Goal: Task Accomplishment & Management: Use online tool/utility

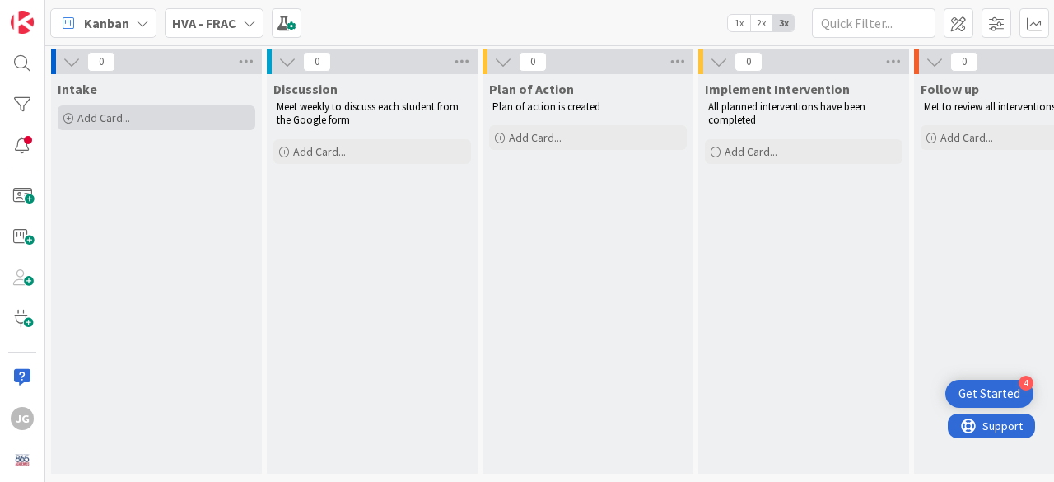
click at [91, 115] on span "Add Card..." at bounding box center [103, 117] width 53 height 15
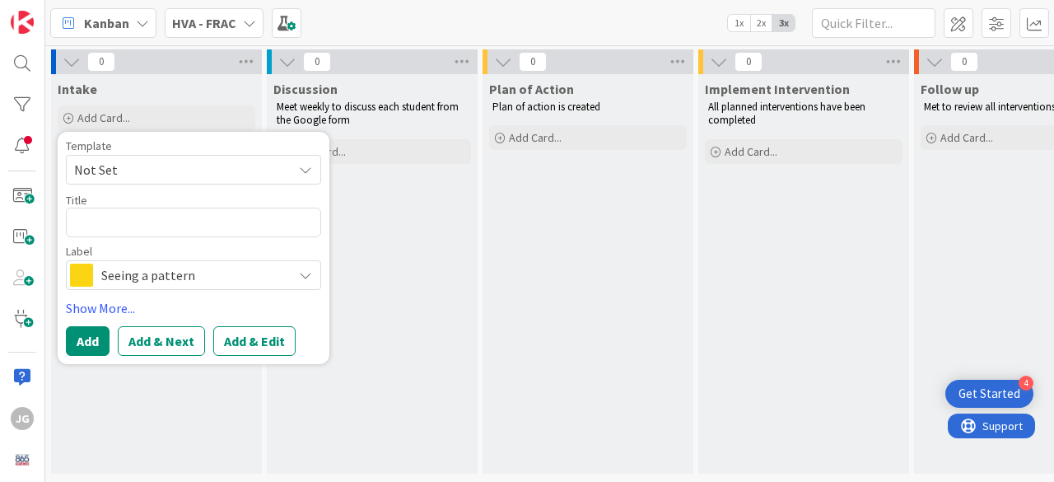
click at [105, 175] on span "Not Set" at bounding box center [177, 169] width 206 height 21
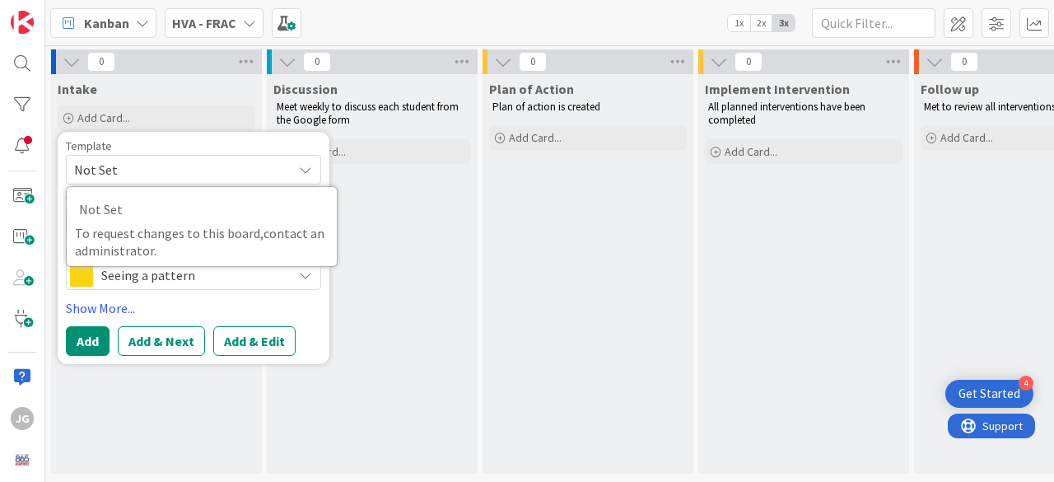
click at [105, 175] on span "Not Set" at bounding box center [177, 169] width 206 height 21
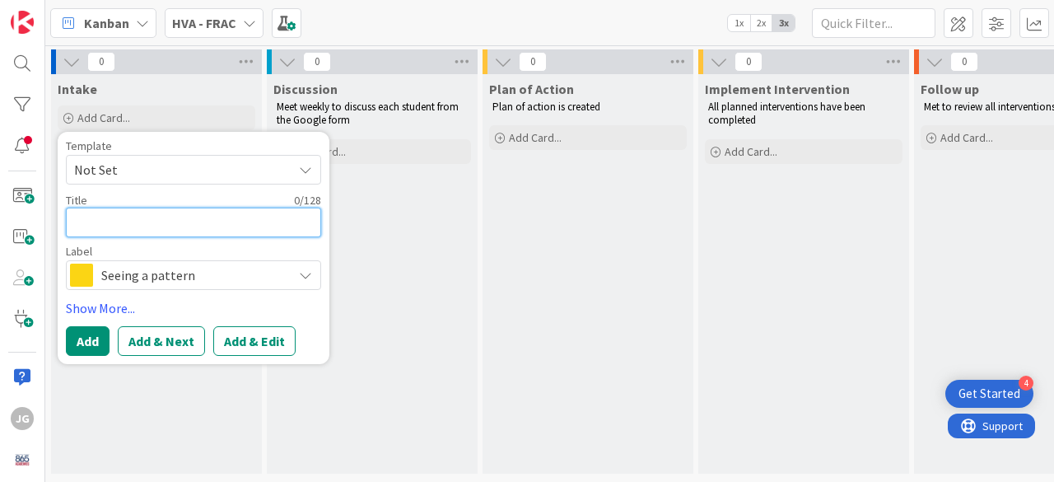
click at [86, 230] on textarea at bounding box center [193, 222] width 255 height 30
type textarea "x"
type textarea "N"
type textarea "x"
type textarea "Na"
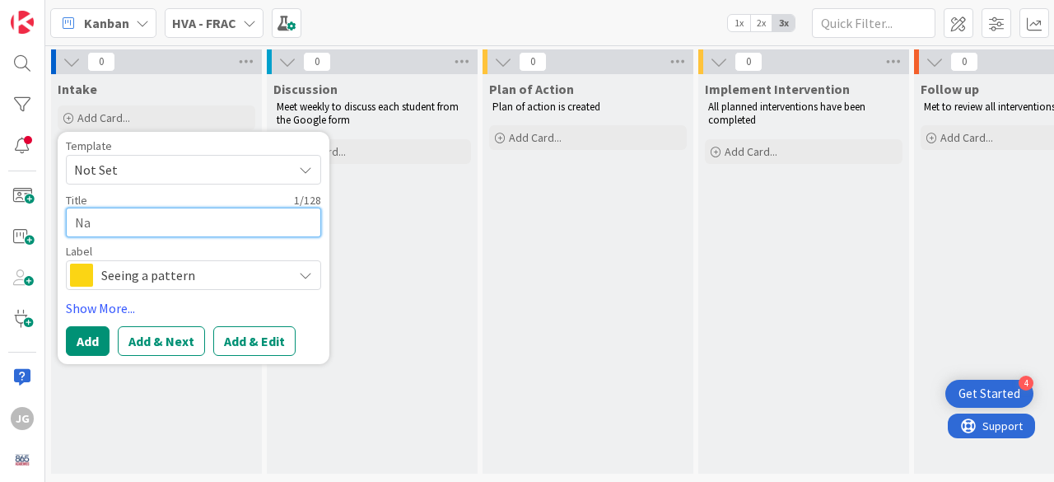
type textarea "x"
type textarea "Nath"
type textarea "x"
type textarea "Natha"
type textarea "x"
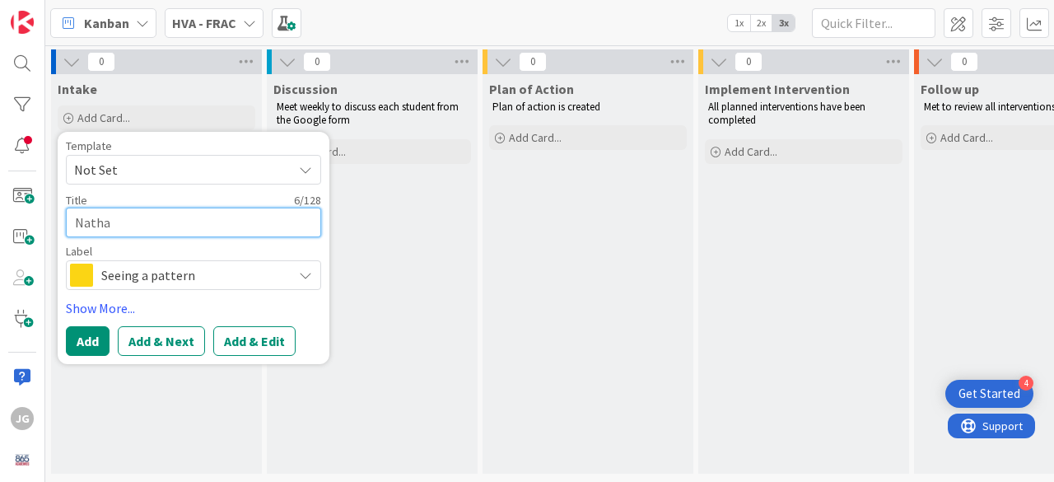
type textarea "[PERSON_NAME]"
type textarea "x"
type textarea "[PERSON_NAME]"
type textarea "x"
type textarea "[PERSON_NAME]"
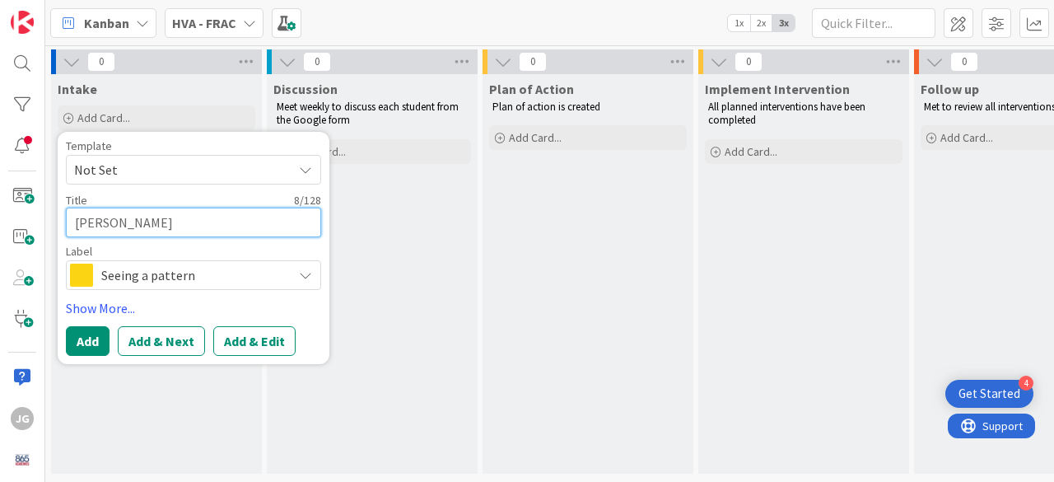
type textarea "x"
type textarea "[PERSON_NAME]"
type textarea "x"
type textarea "[PERSON_NAME]"
type textarea "x"
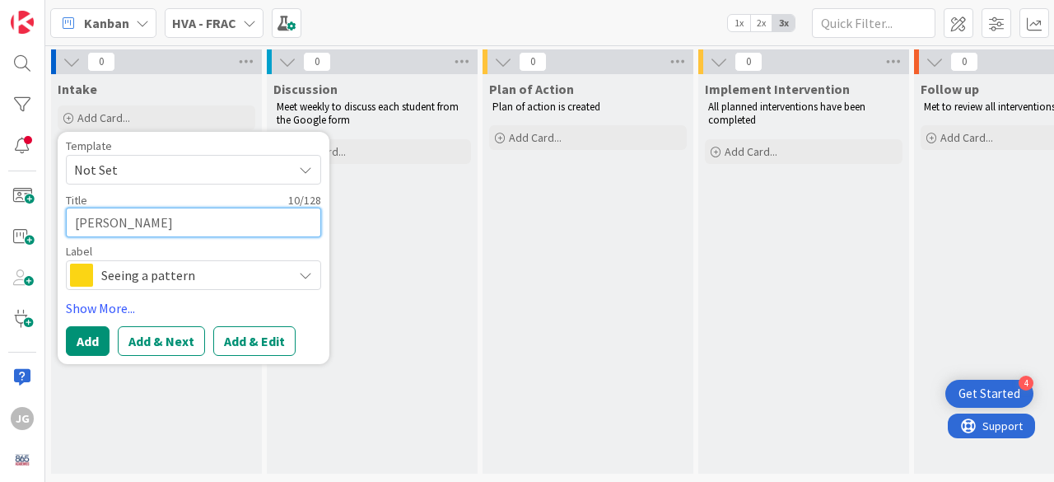
type textarea "[PERSON_NAME]"
type textarea "x"
type textarea "[PERSON_NAME]"
type textarea "x"
type textarea "[PERSON_NAME]"
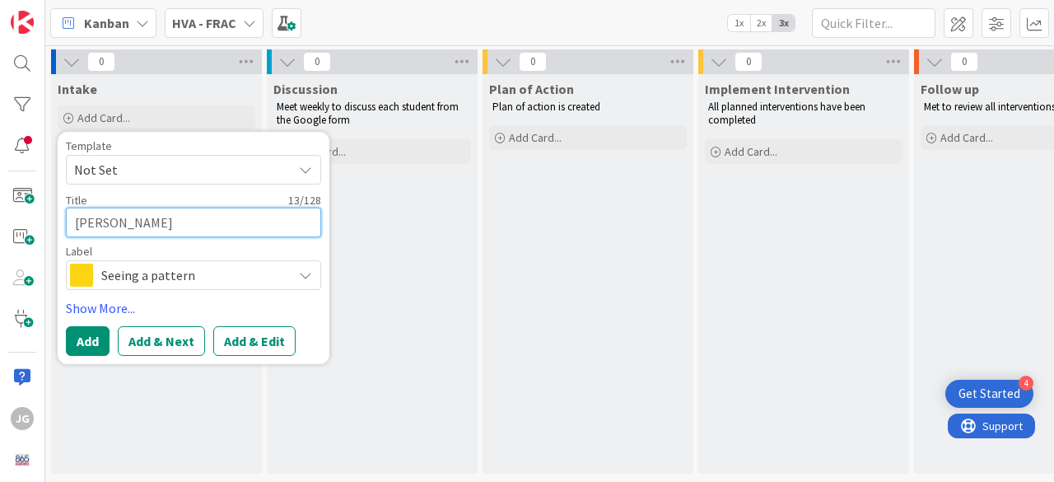
type textarea "x"
type textarea "[PERSON_NAME]"
type textarea "x"
type textarea "[PERSON_NAME]"
type textarea "x"
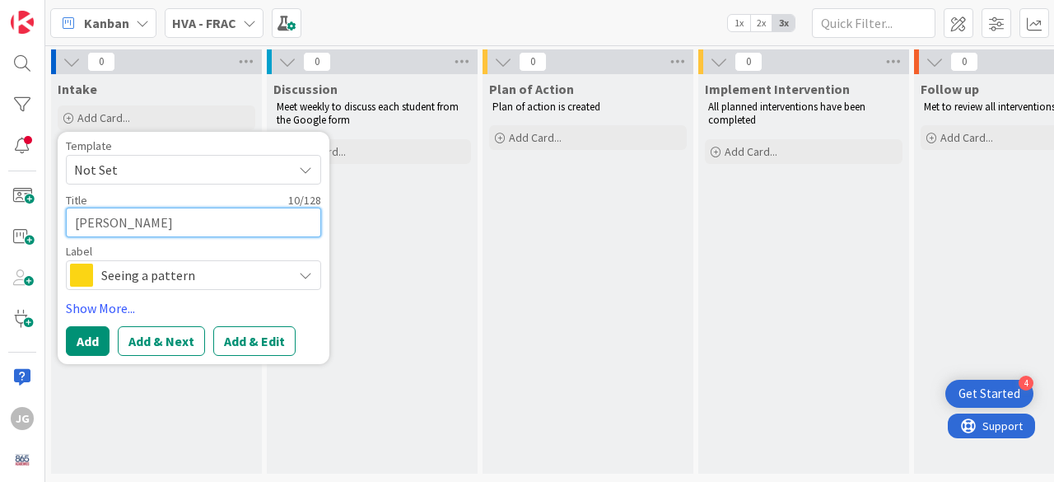
type textarea "[PERSON_NAME]"
type textarea "x"
type textarea "[PERSON_NAME]"
type textarea "x"
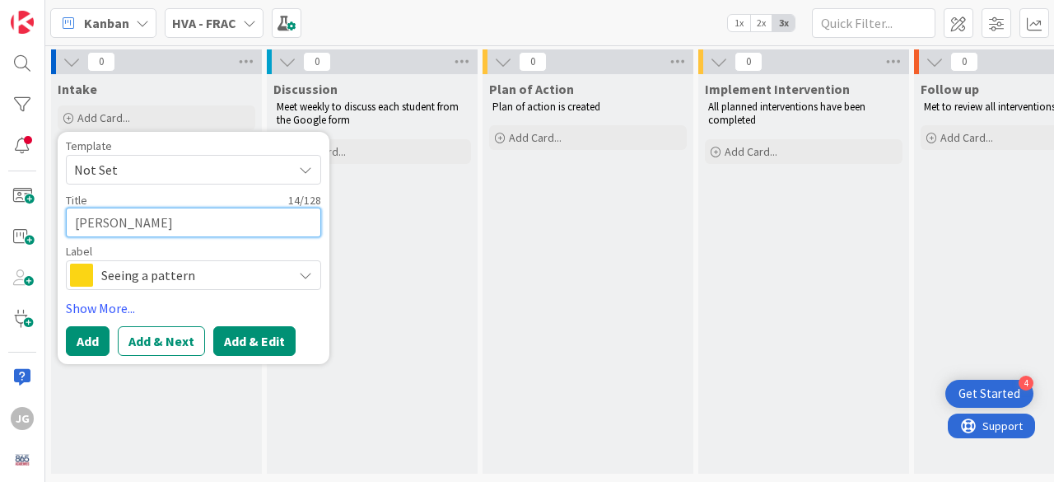
type textarea "[PERSON_NAME]"
click at [252, 338] on button "Add & Edit" at bounding box center [254, 341] width 82 height 30
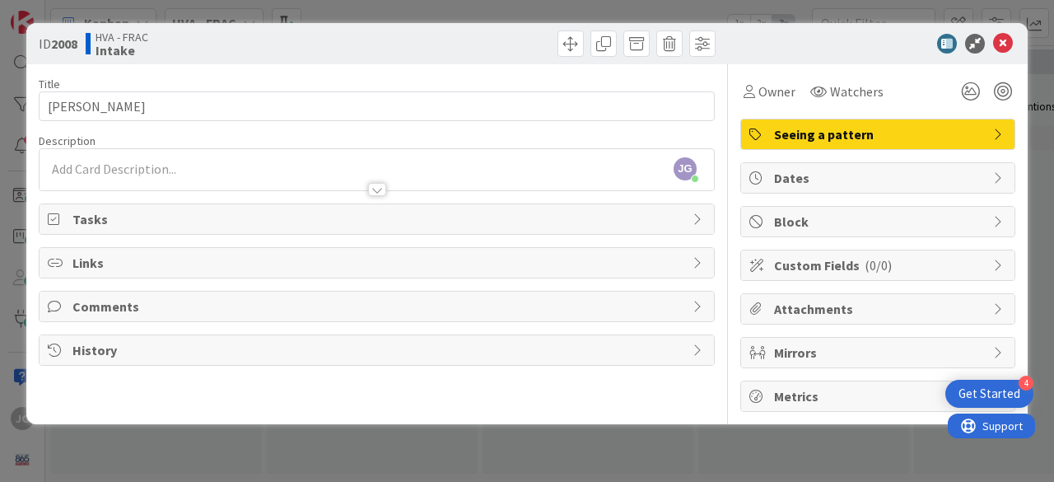
click at [83, 164] on div "[PERSON_NAME] [PERSON_NAME] joined 3 m ago" at bounding box center [377, 169] width 674 height 41
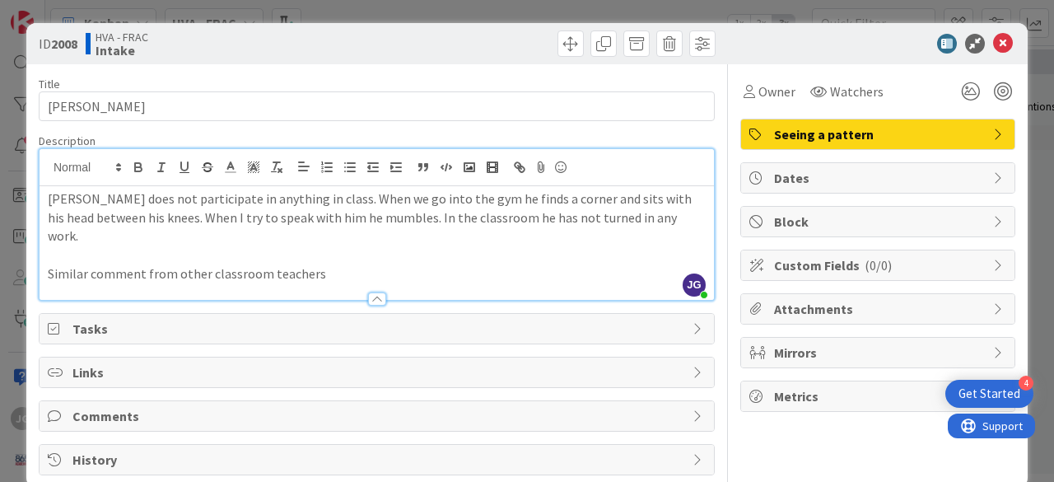
click at [140, 319] on span "Tasks" at bounding box center [378, 329] width 612 height 20
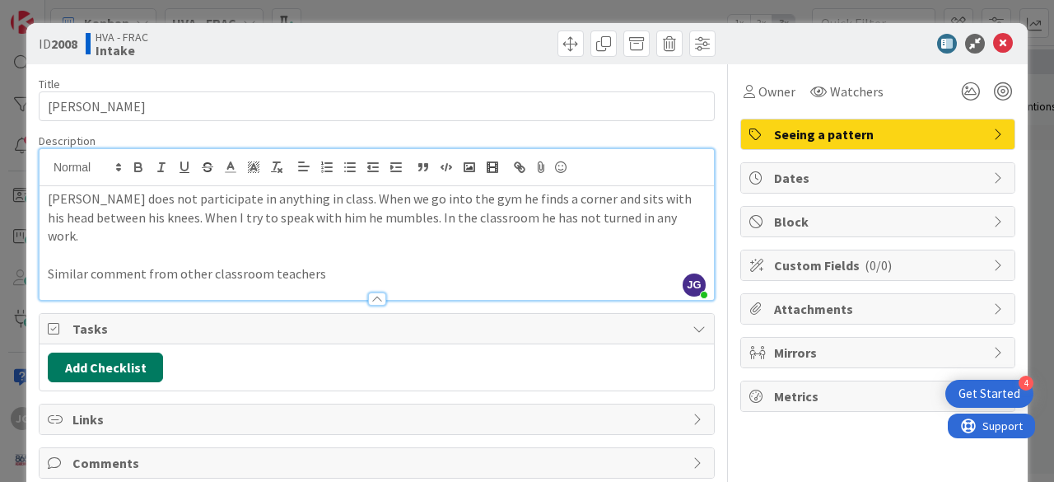
click at [128, 352] on button "Add Checklist" at bounding box center [105, 367] width 115 height 30
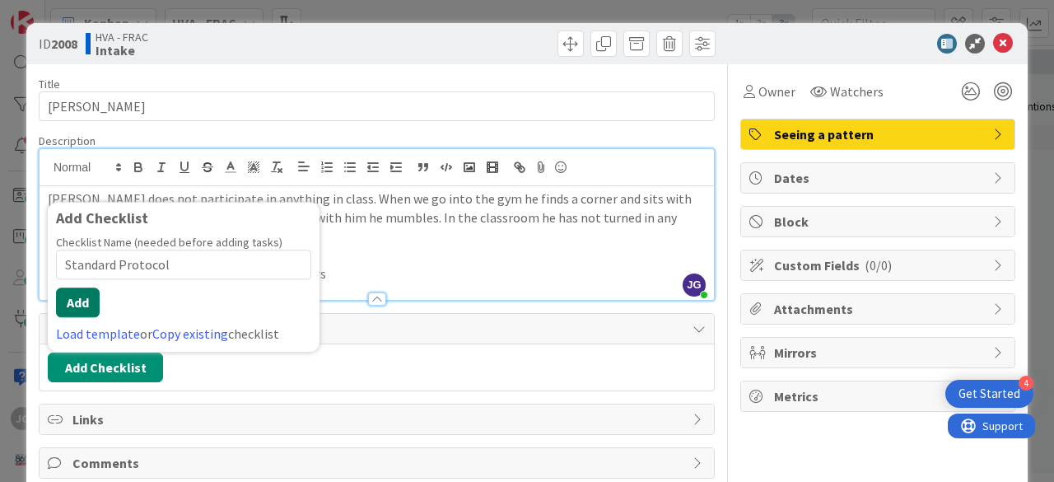
type input "Standard Protocol"
click at [82, 287] on button "Add" at bounding box center [78, 302] width 44 height 30
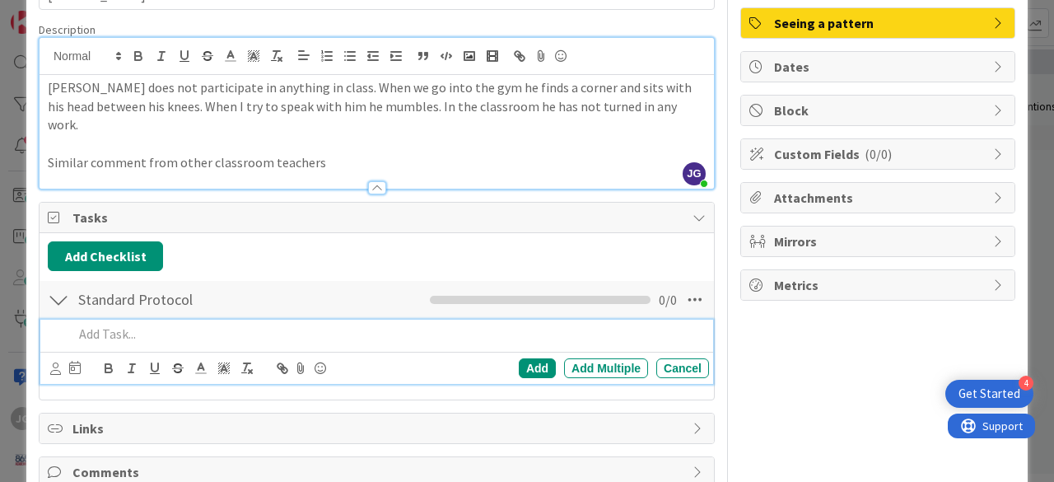
scroll to position [141, 0]
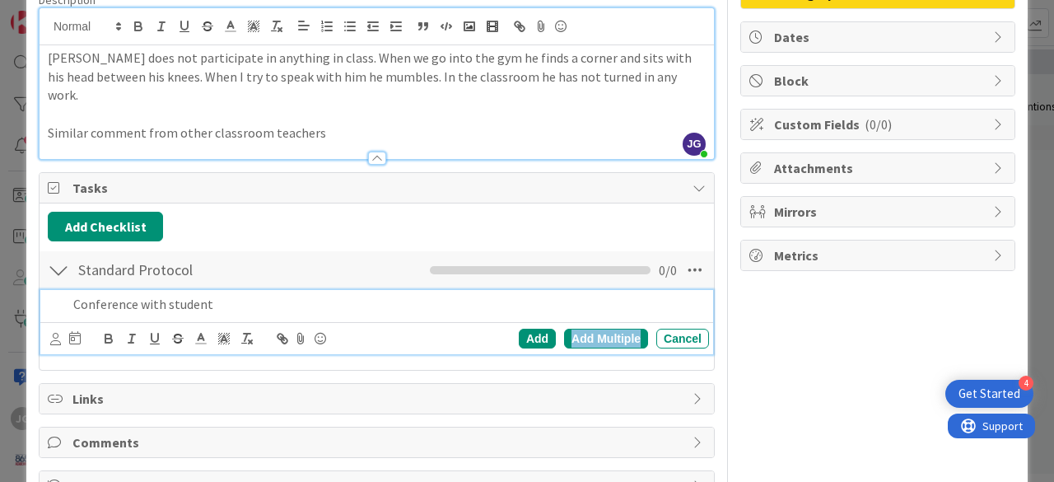
click at [579, 329] on div "Add Multiple" at bounding box center [606, 339] width 84 height 20
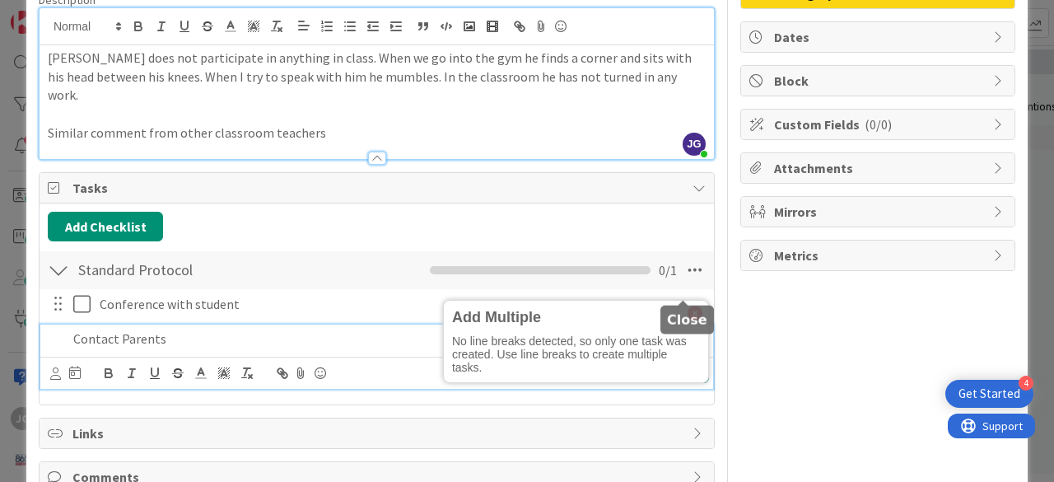
click at [687, 306] on icon at bounding box center [694, 313] width 15 height 15
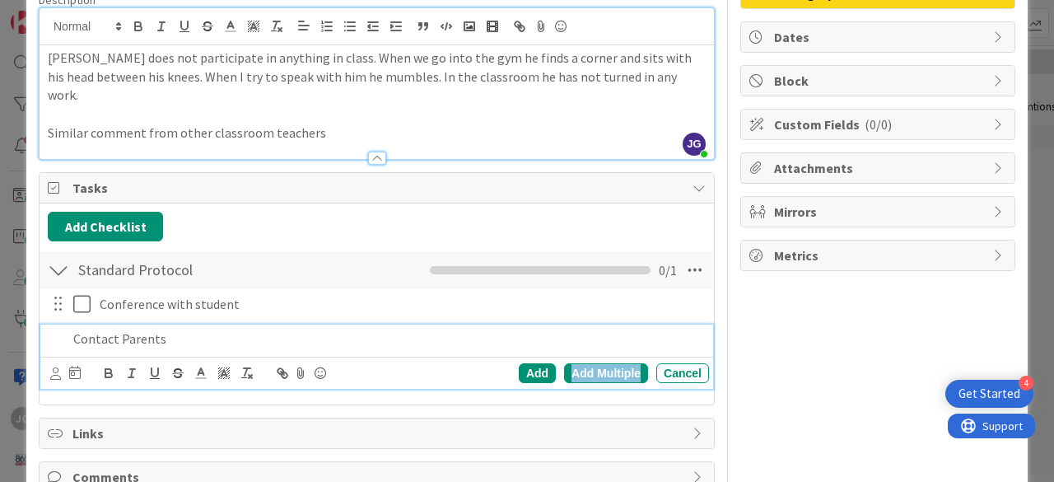
click at [586, 363] on div "Add Multiple" at bounding box center [606, 373] width 84 height 20
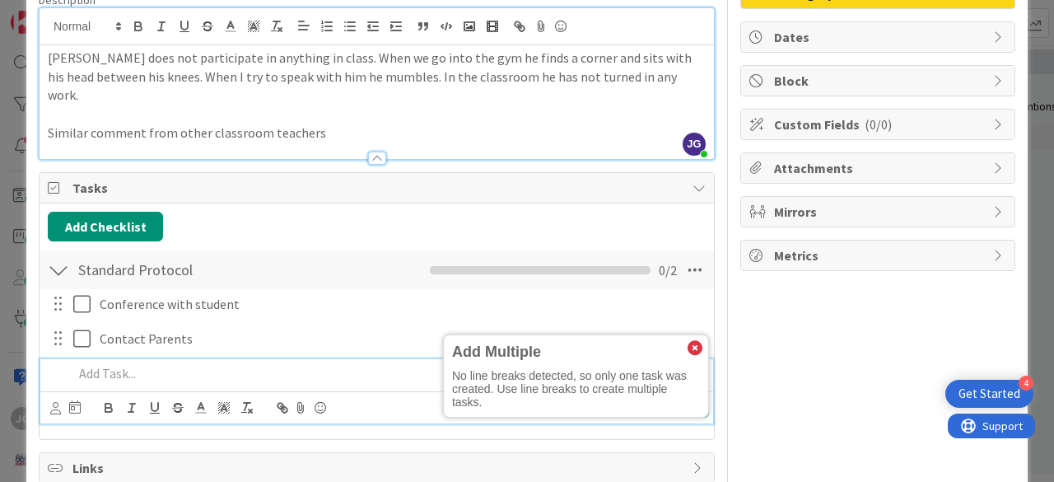
click at [61, 291] on div at bounding box center [57, 303] width 21 height 25
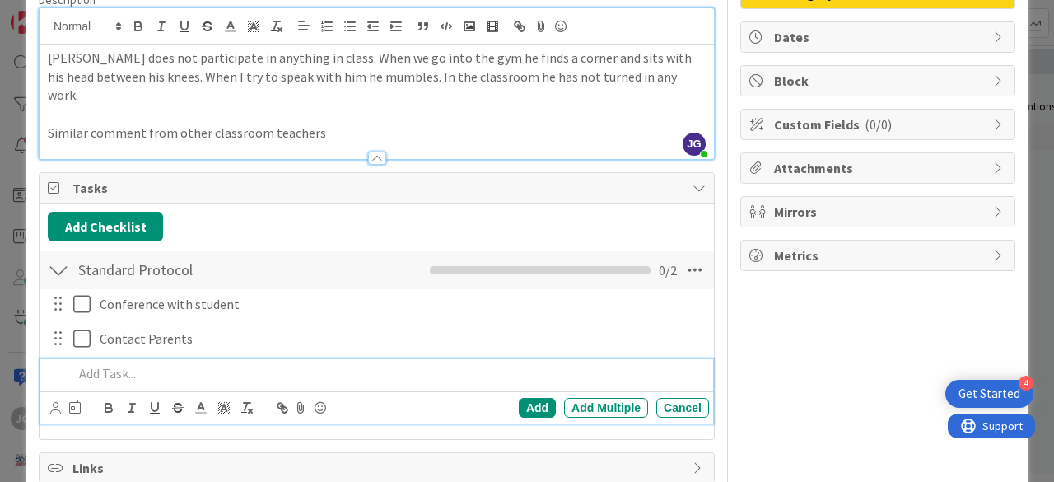
click at [100, 364] on p at bounding box center [387, 373] width 629 height 19
click at [593, 398] on div "Add Multiple" at bounding box center [606, 408] width 84 height 20
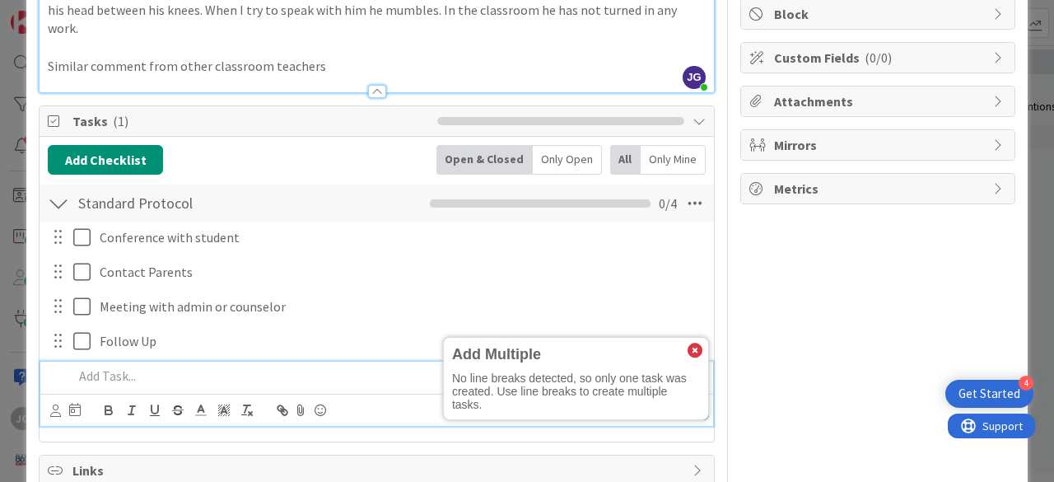
scroll to position [184, 0]
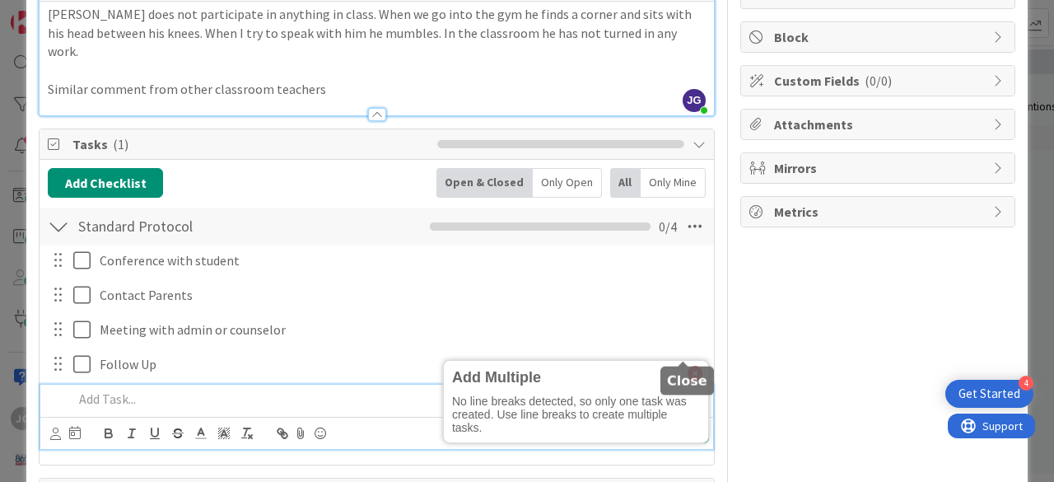
click at [687, 366] on icon at bounding box center [694, 373] width 15 height 15
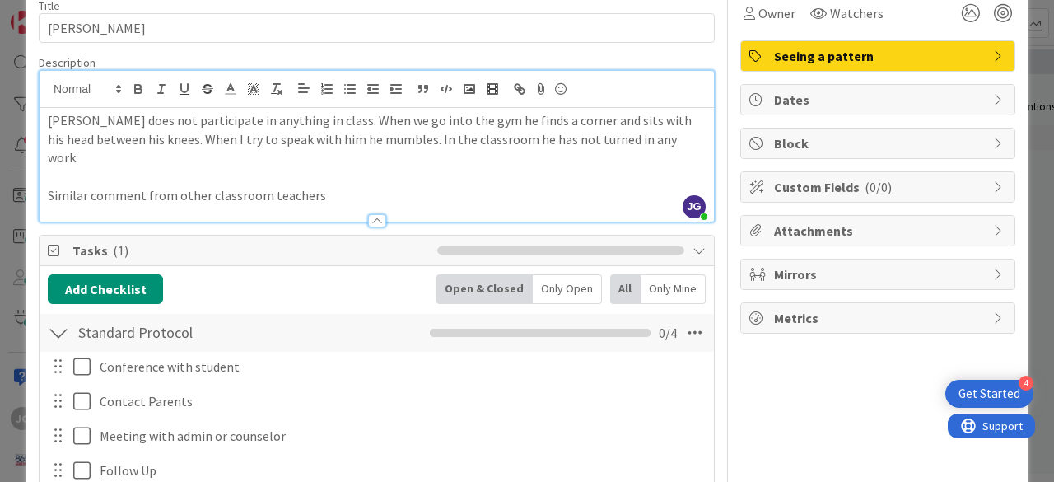
scroll to position [76, 0]
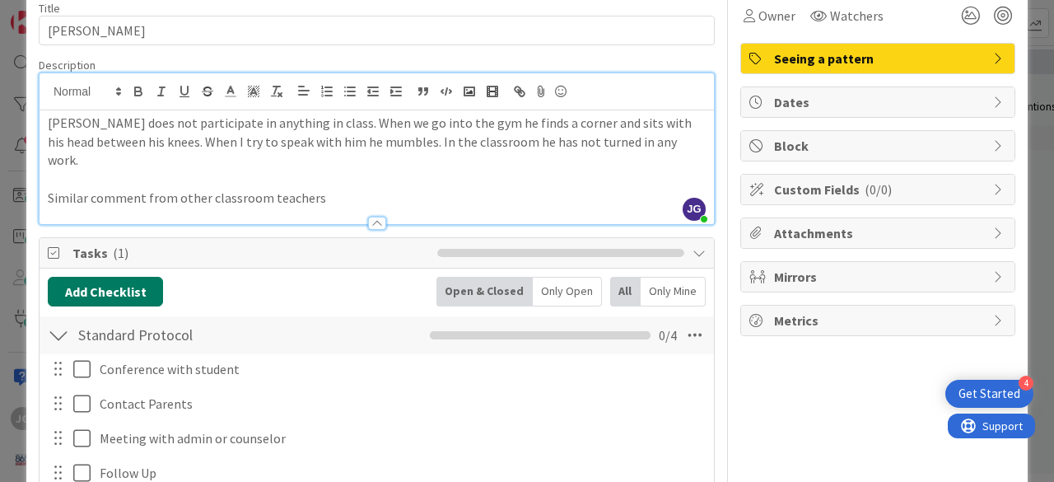
click at [115, 277] on button "Add Checklist" at bounding box center [105, 292] width 115 height 30
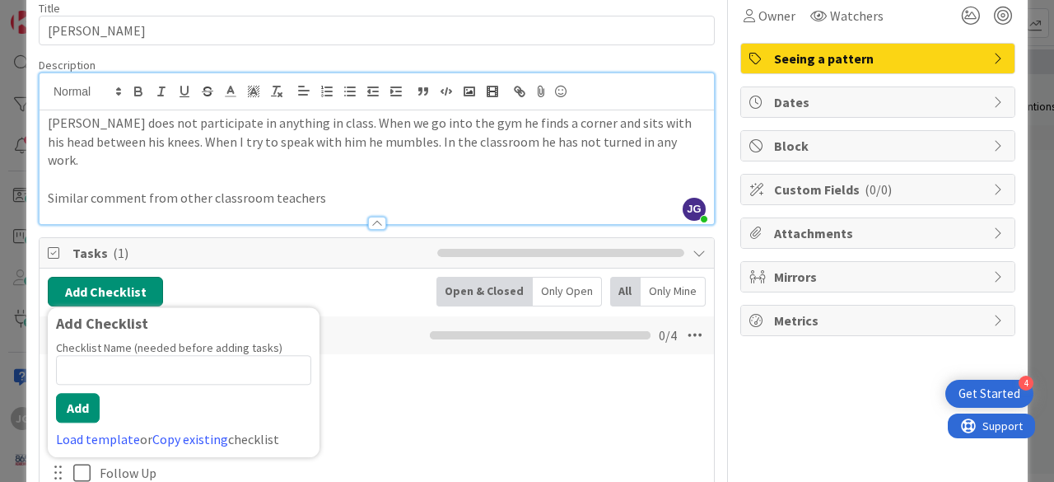
scroll to position [277, 0]
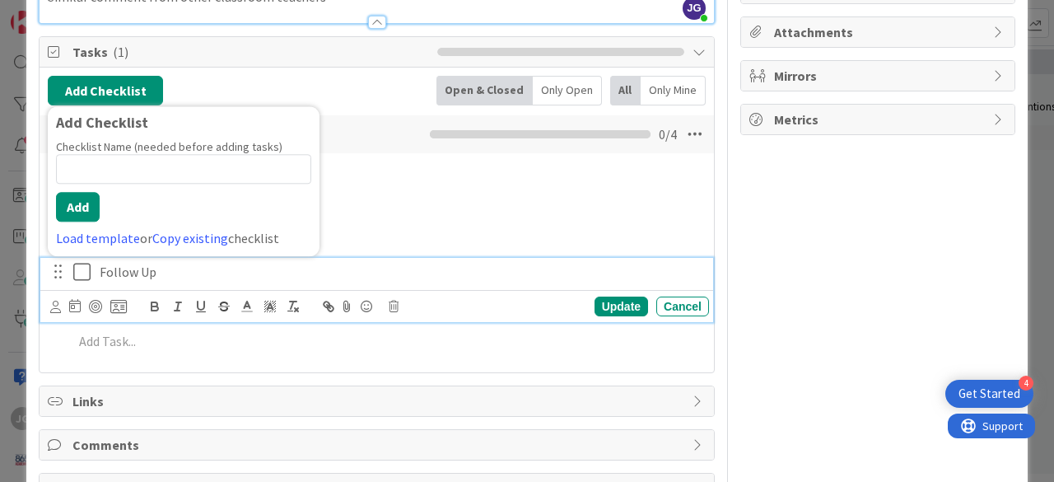
click at [386, 264] on div "Follow Up" at bounding box center [401, 272] width 616 height 29
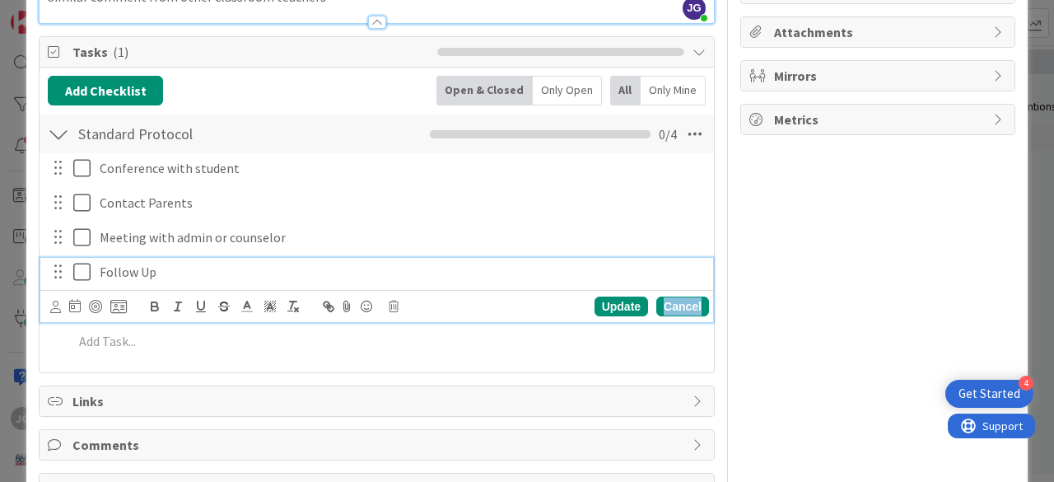
click at [679, 296] on div "Cancel" at bounding box center [682, 306] width 53 height 20
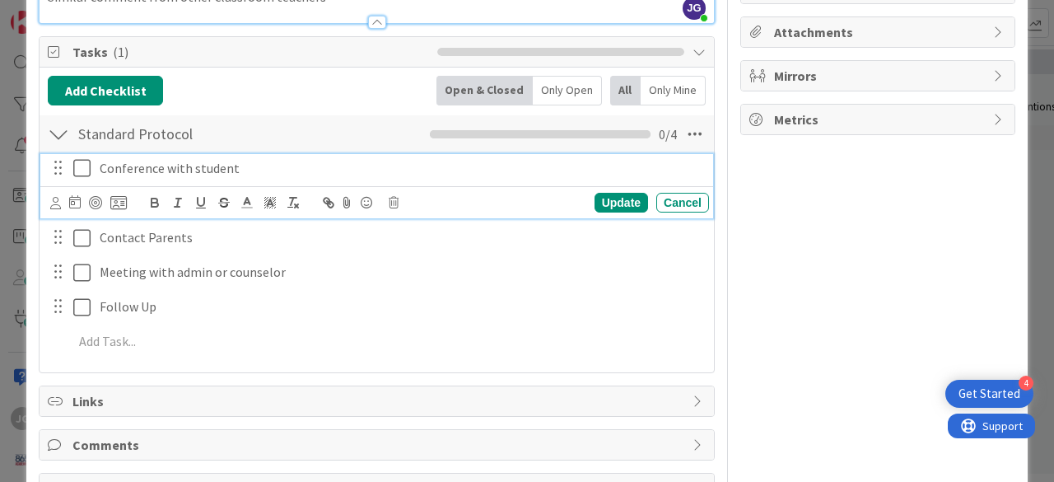
click at [82, 158] on icon at bounding box center [81, 168] width 17 height 20
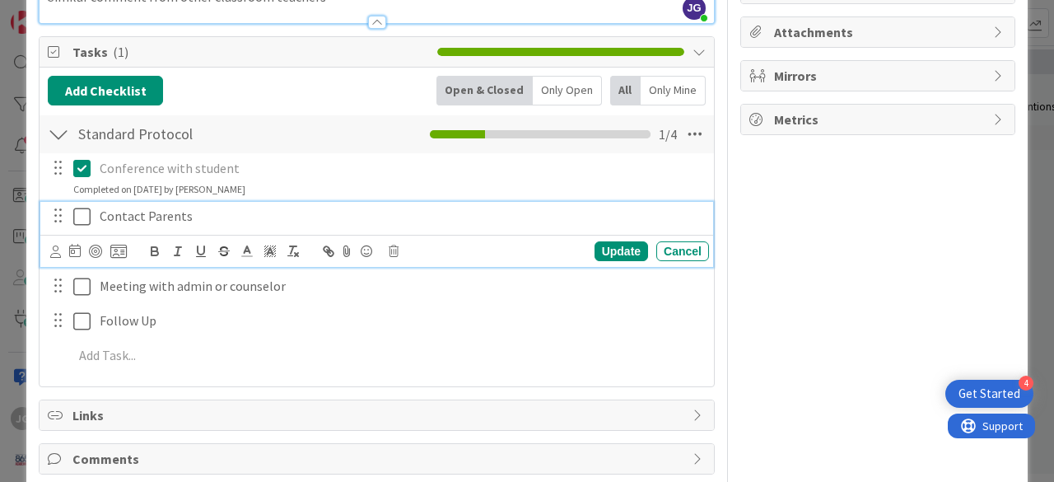
click at [81, 207] on icon at bounding box center [81, 217] width 17 height 20
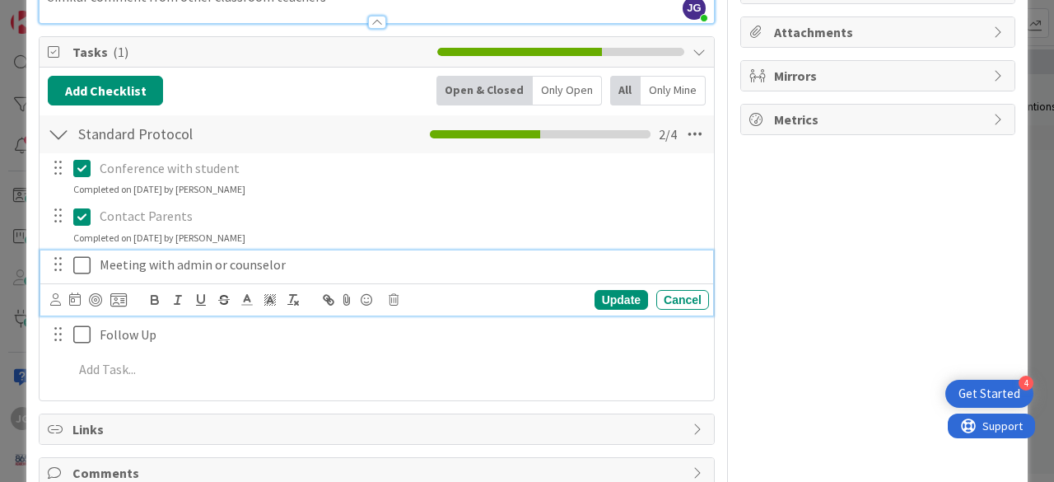
click at [76, 255] on icon at bounding box center [81, 265] width 17 height 20
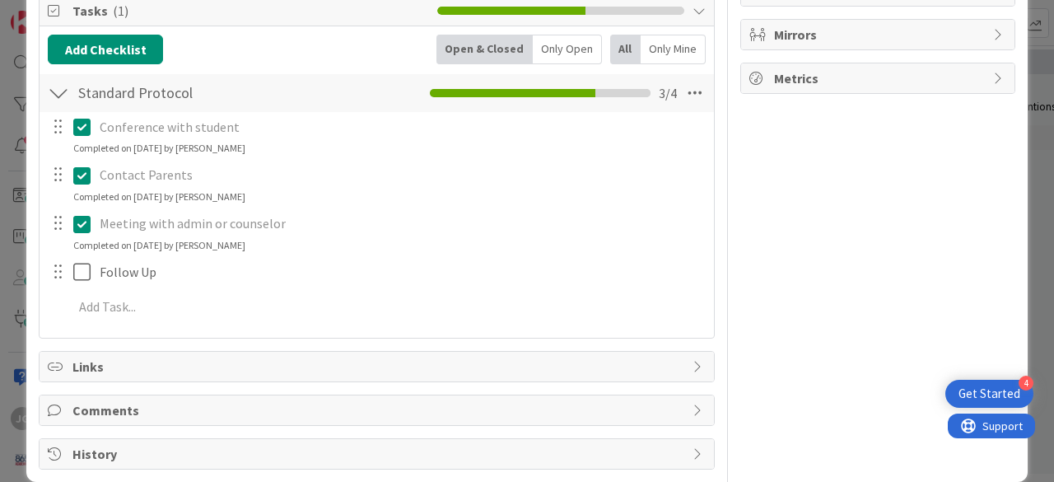
scroll to position [0, 0]
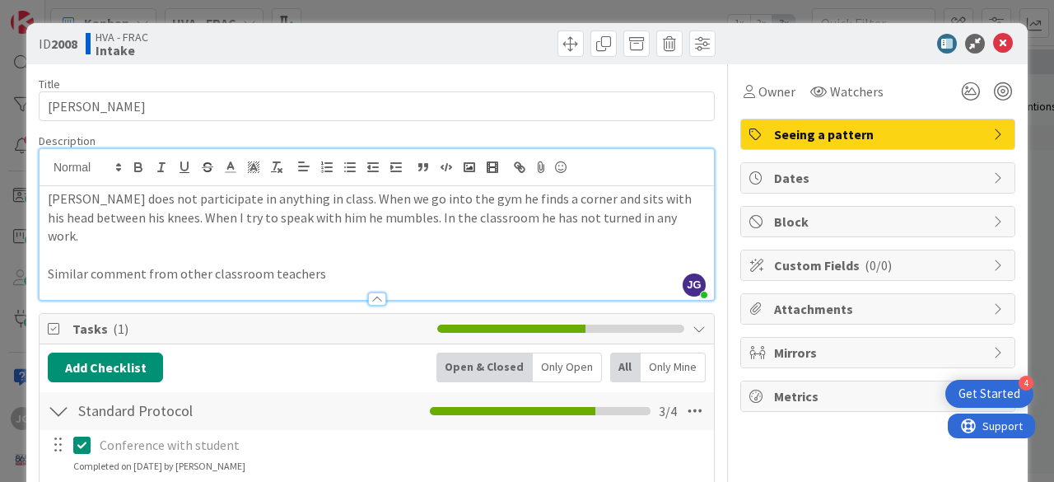
click at [823, 170] on span "Dates" at bounding box center [879, 178] width 211 height 20
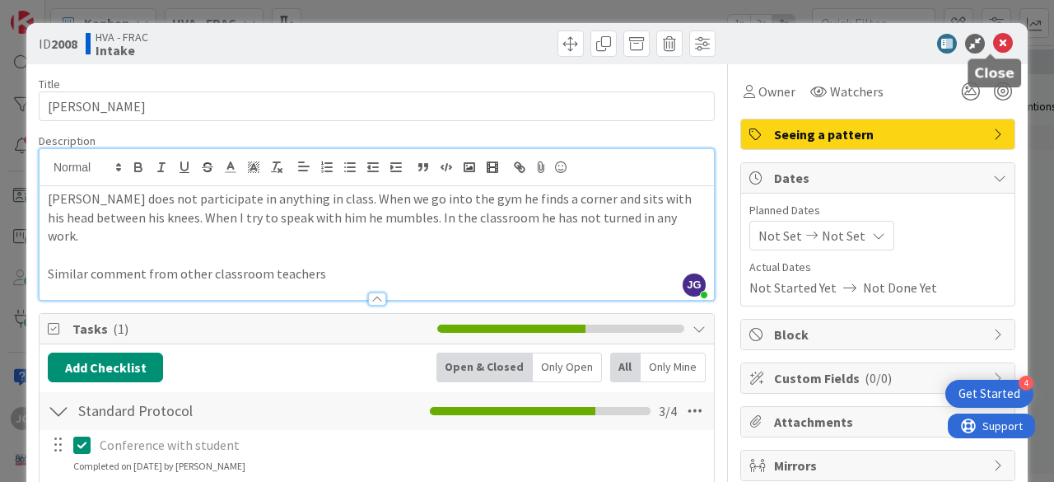
click at [999, 45] on icon at bounding box center [1003, 44] width 20 height 20
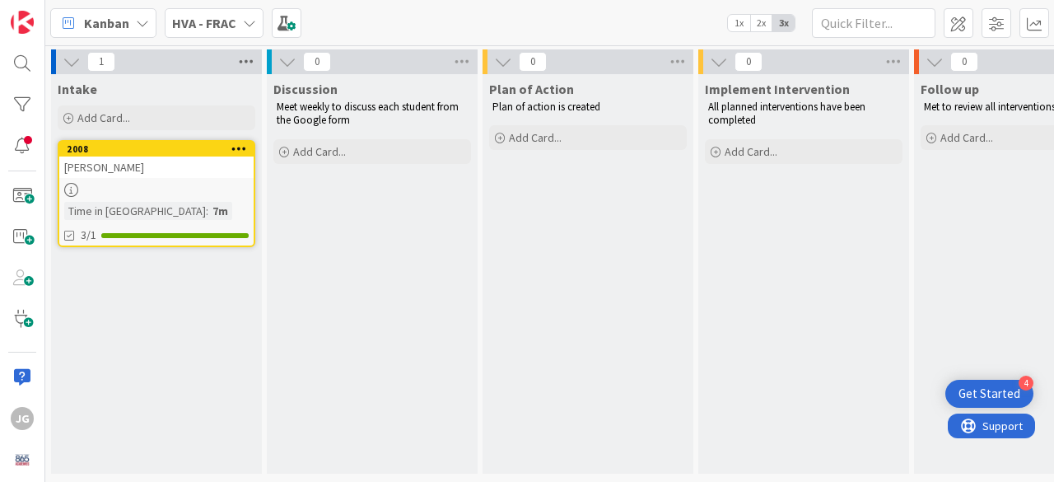
click at [245, 57] on icon at bounding box center [245, 61] width 21 height 25
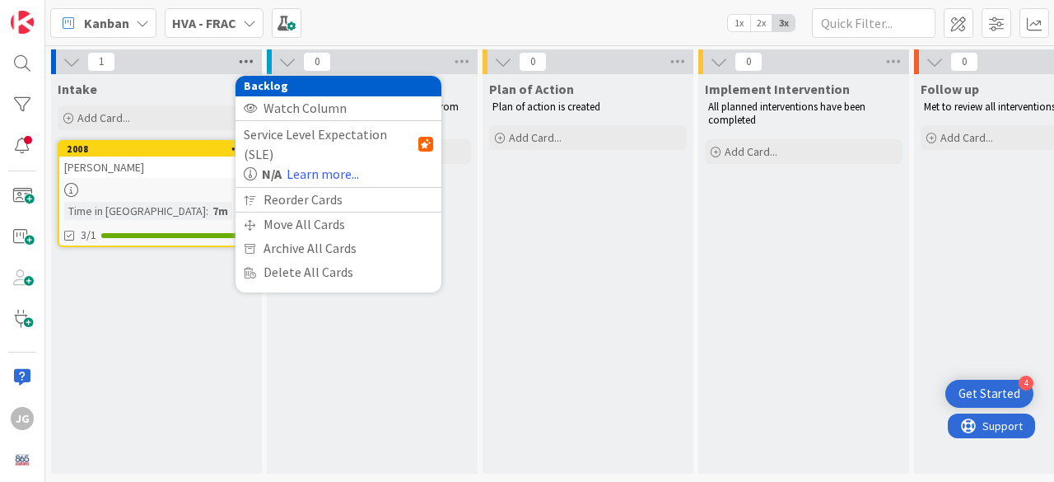
click at [245, 57] on icon at bounding box center [245, 61] width 21 height 25
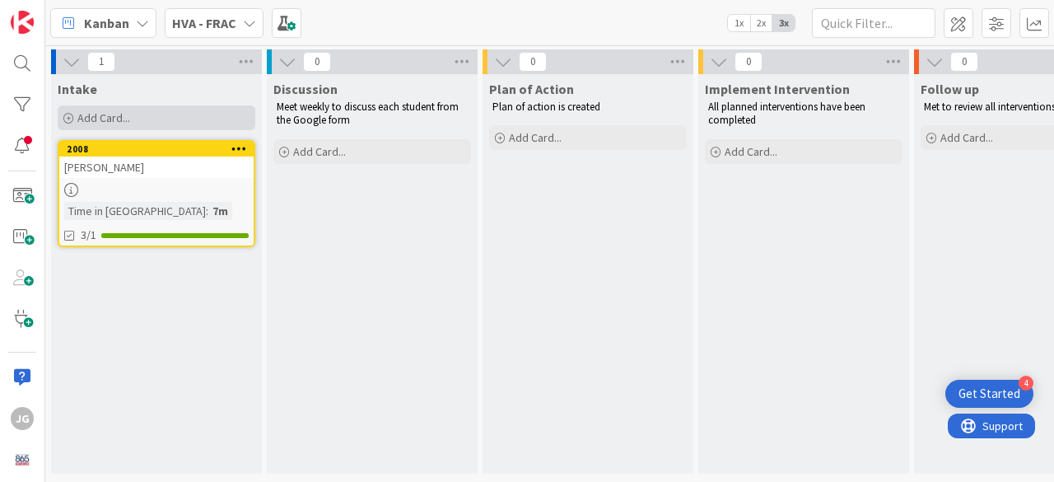
click at [86, 110] on span "Add Card..." at bounding box center [103, 117] width 53 height 15
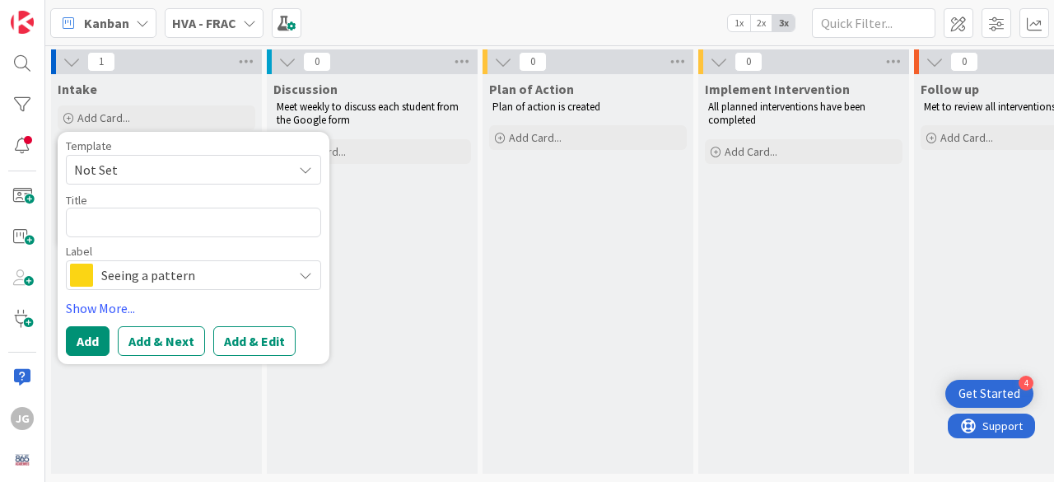
click at [311, 270] on icon at bounding box center [305, 274] width 13 height 13
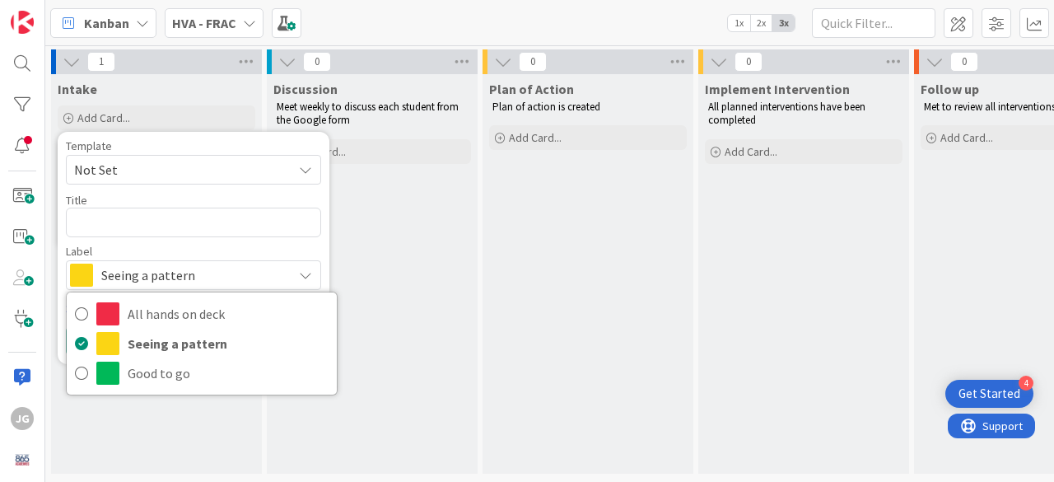
click at [311, 270] on icon at bounding box center [305, 274] width 13 height 13
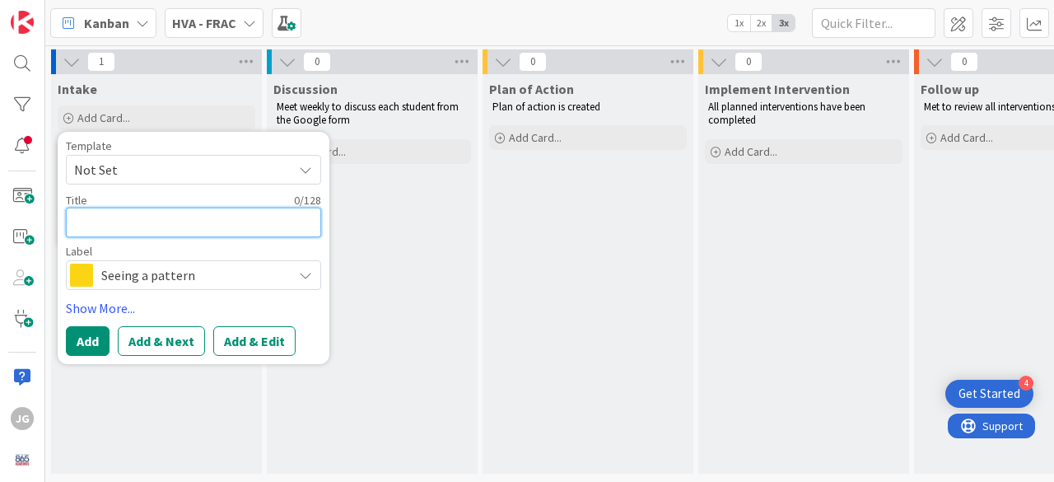
click at [129, 218] on textarea at bounding box center [193, 222] width 255 height 30
type textarea "x"
type textarea "M"
type textarea "x"
type textarea "My"
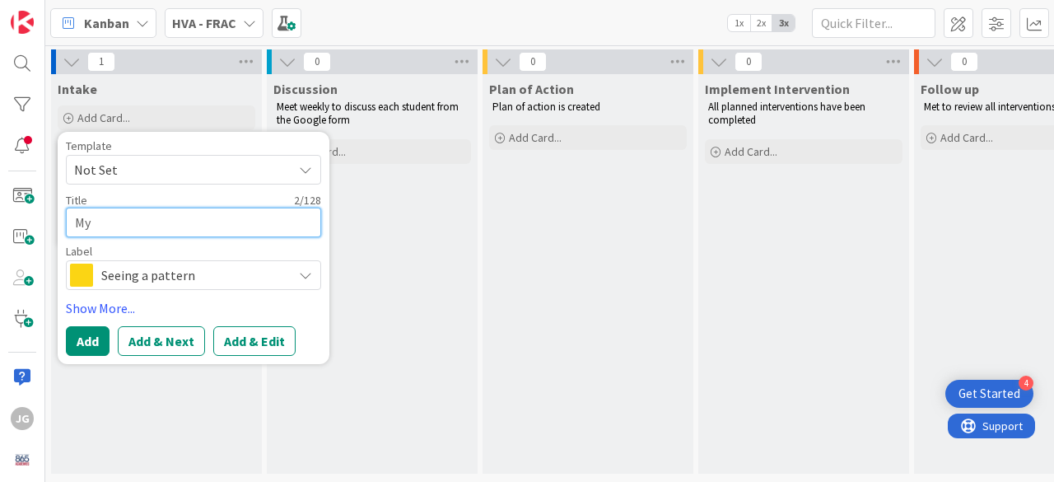
type textarea "x"
type textarea "Myk"
type textarea "x"
type textarea "Myke"
type textarea "x"
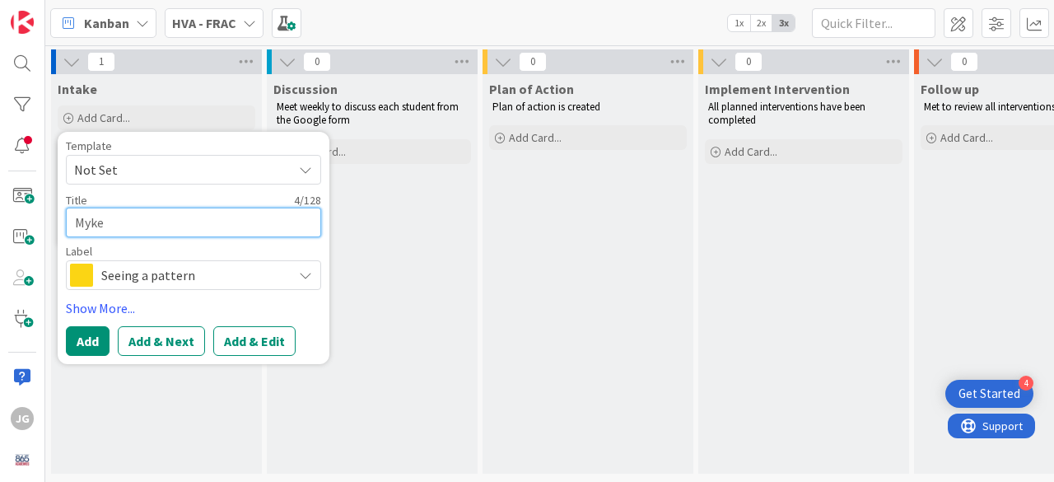
type textarea "Mykei"
type textarea "x"
type textarea "Mykeit"
type textarea "x"
type textarea "Mykeith"
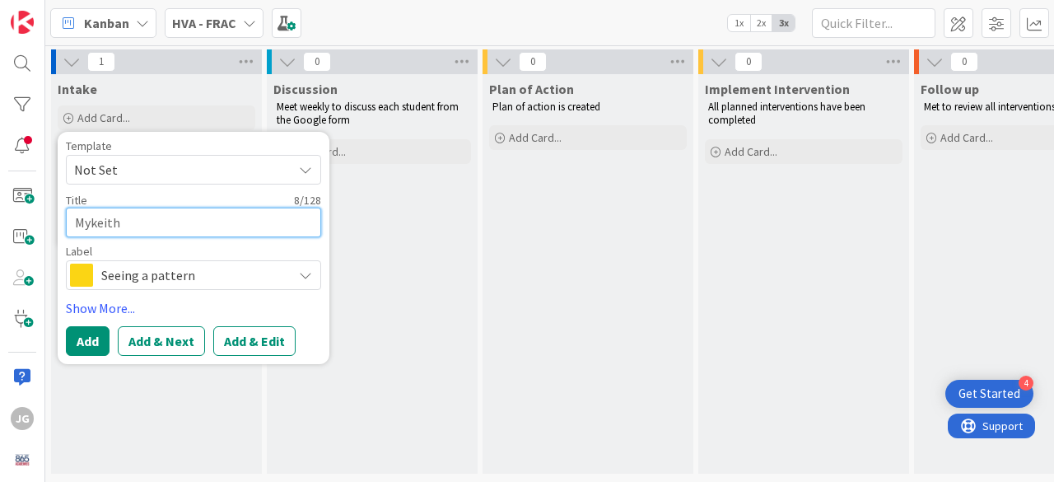
type textarea "x"
type textarea "Mykeith G"
type textarea "x"
type textarea "Mykeith Gi"
type textarea "x"
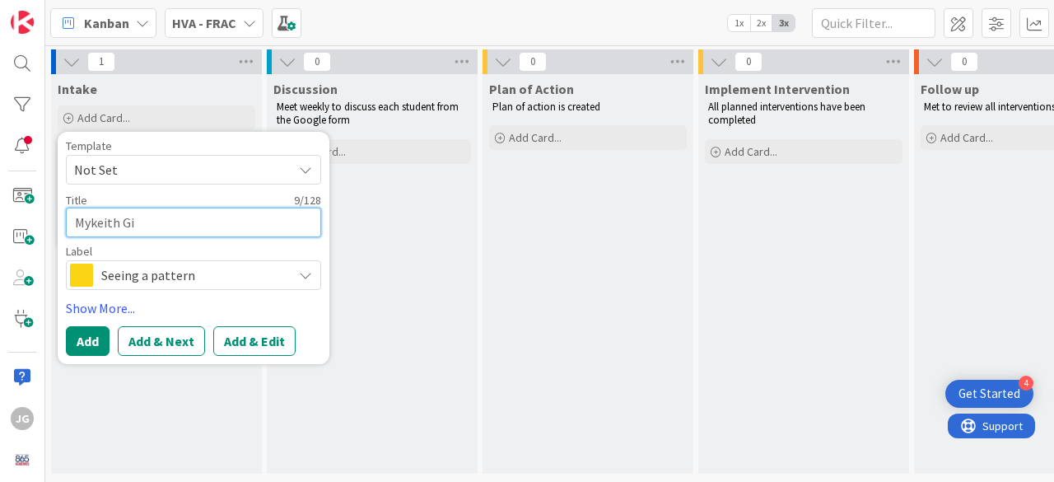
type textarea "Mykeith Gib"
type textarea "x"
type textarea "Mykeith [PERSON_NAME]"
type textarea "x"
type textarea "[PERSON_NAME]"
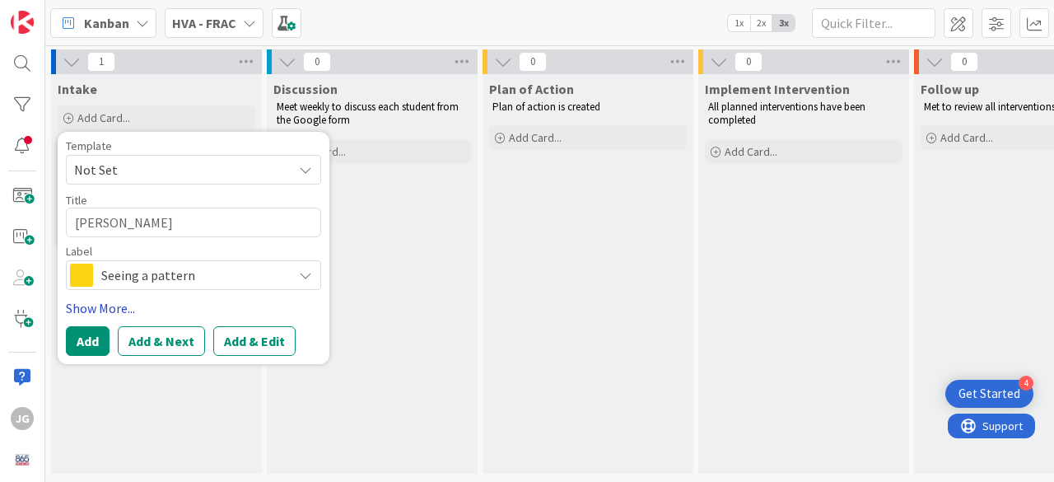
click at [103, 305] on link "Show More..." at bounding box center [193, 308] width 255 height 20
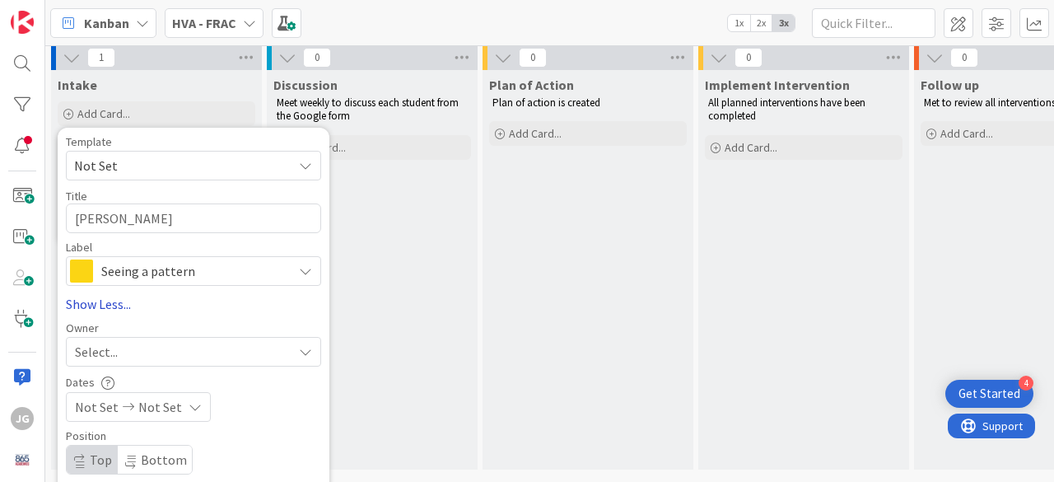
type textarea "x"
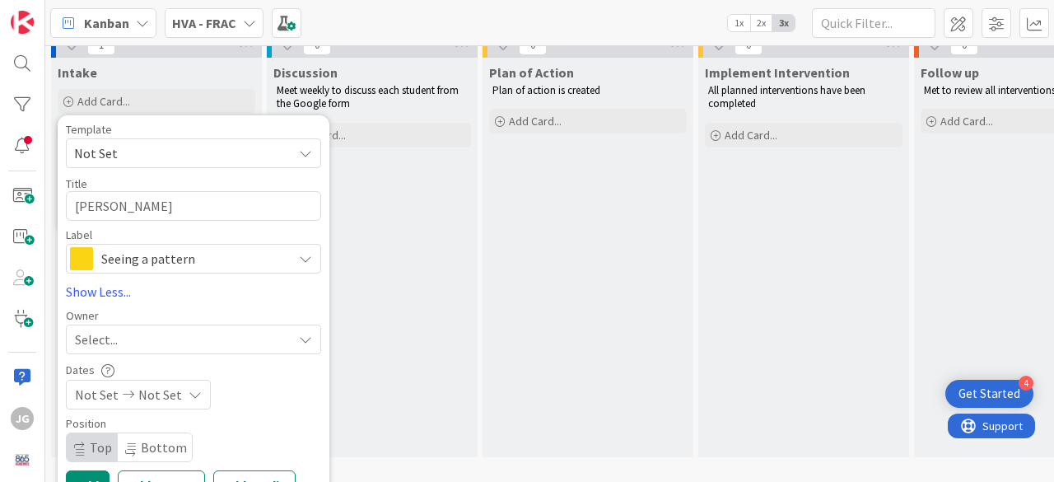
scroll to position [54, 0]
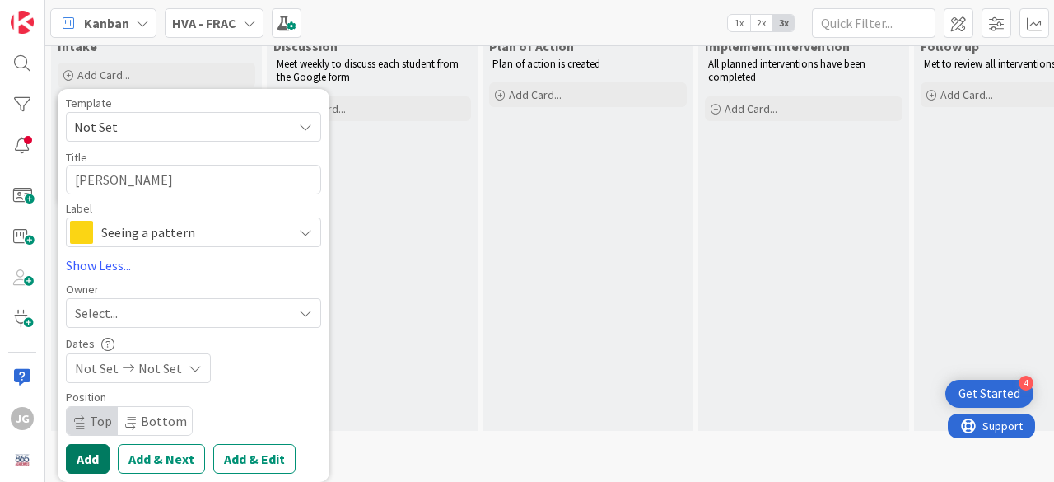
click at [89, 444] on button "Add" at bounding box center [88, 459] width 44 height 30
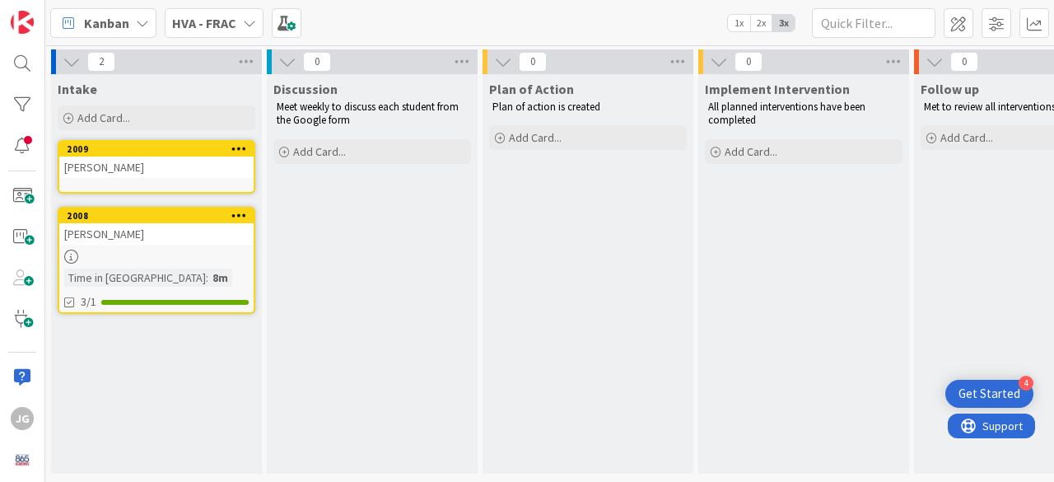
click at [237, 142] on icon at bounding box center [239, 148] width 16 height 12
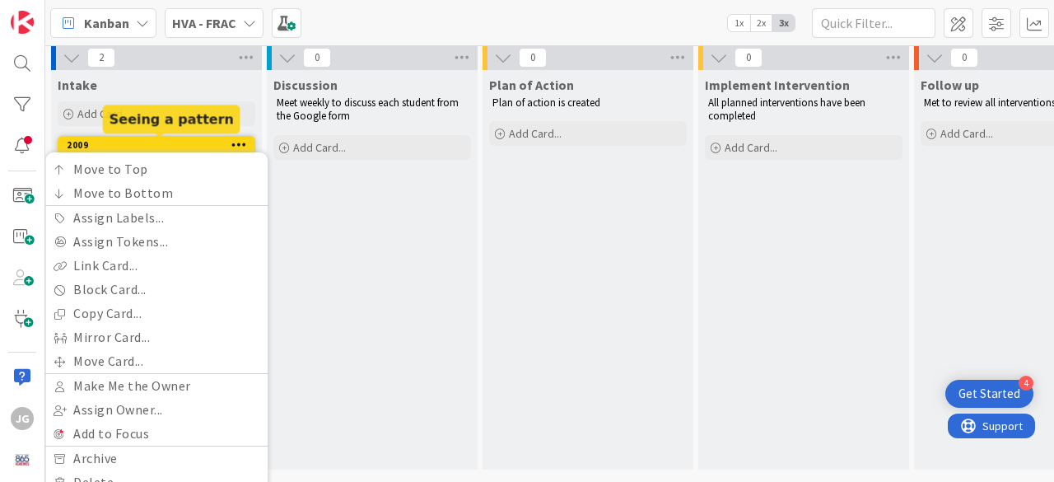
click at [204, 144] on div "2009" at bounding box center [160, 145] width 187 height 12
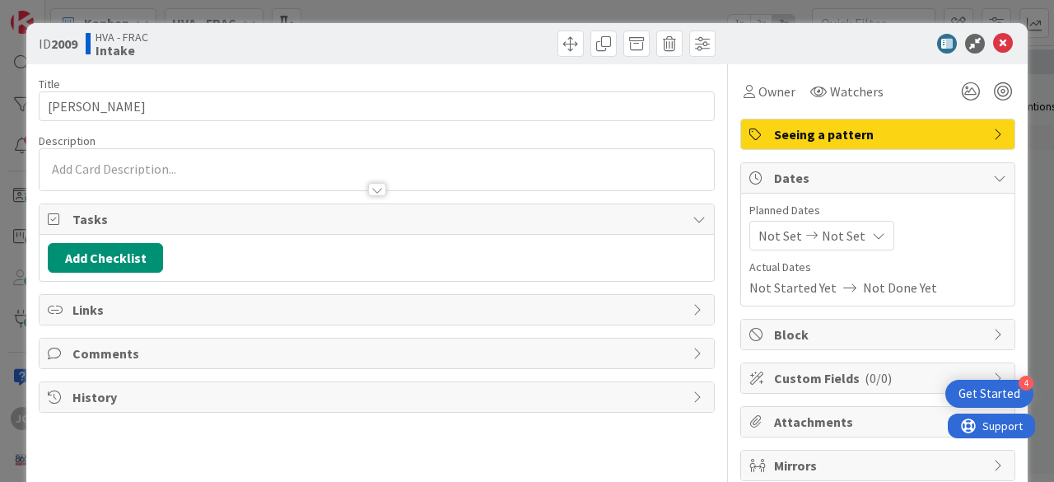
click at [109, 165] on div at bounding box center [377, 169] width 674 height 41
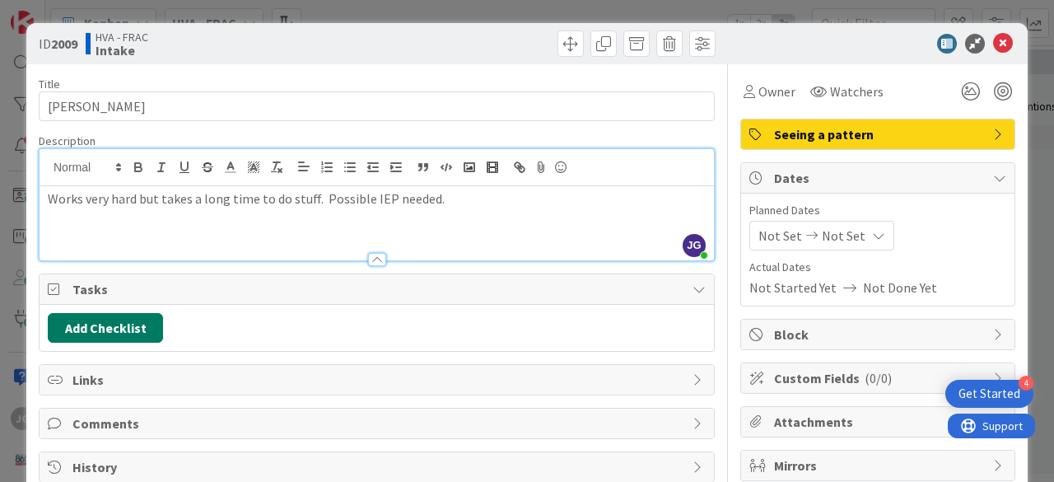
click at [102, 314] on button "Add Checklist" at bounding box center [105, 328] width 115 height 30
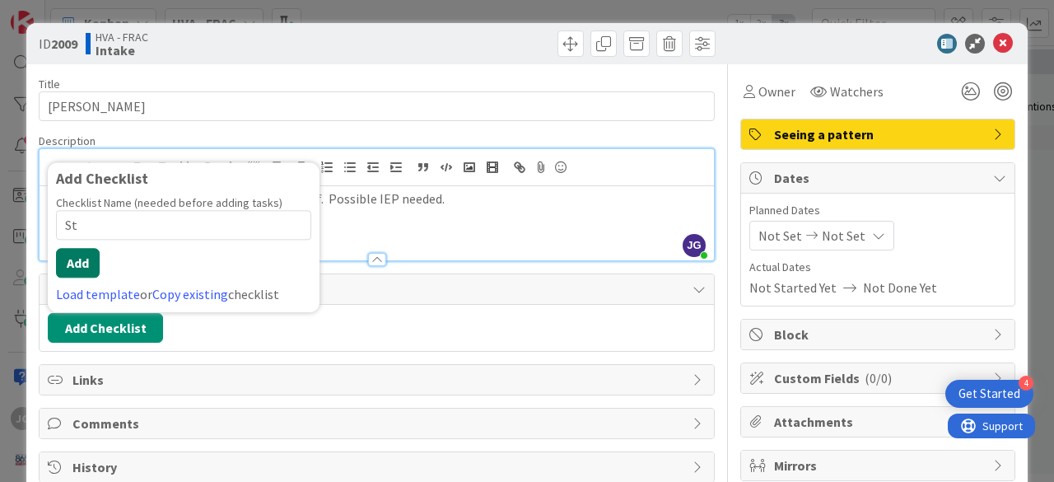
type input "S"
click at [188, 291] on link "Copy existing" at bounding box center [190, 294] width 76 height 16
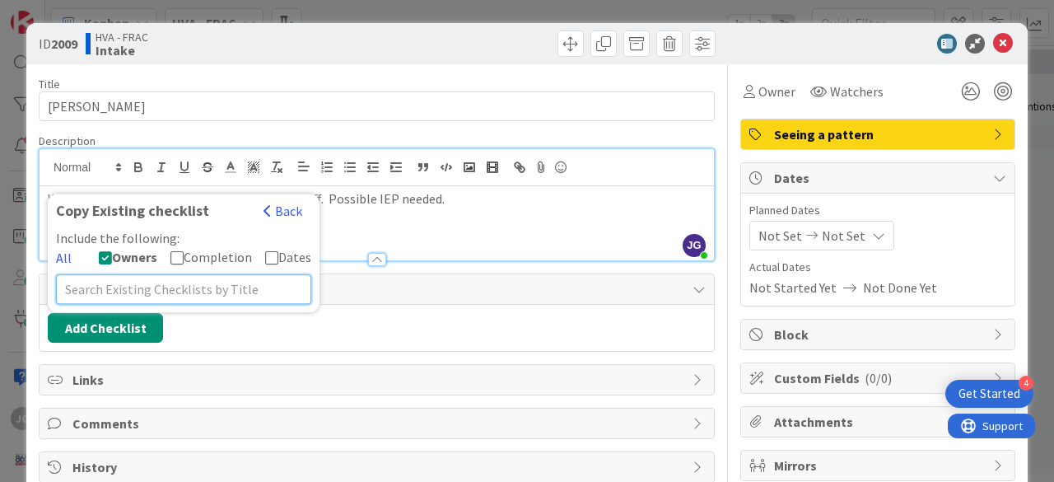
click at [188, 291] on input "text" at bounding box center [183, 289] width 255 height 30
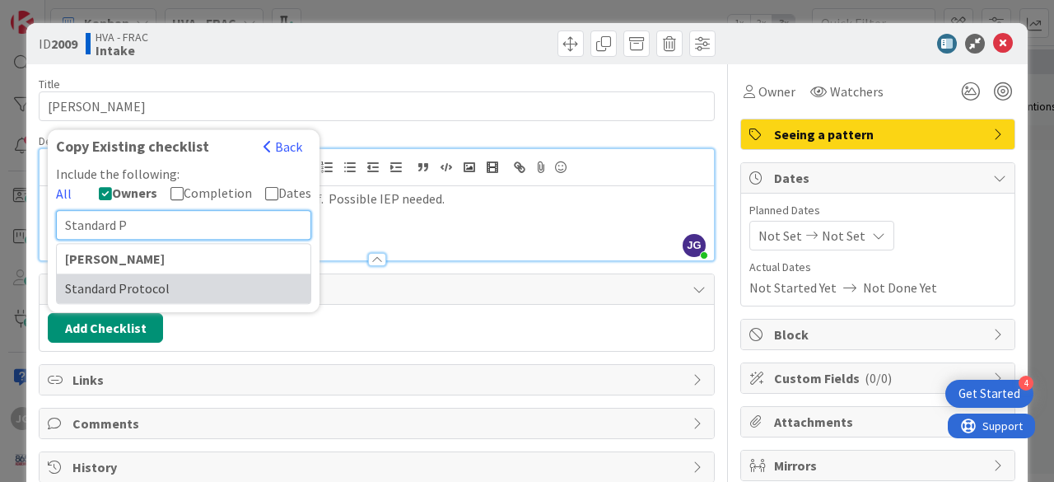
type input "Standard P"
click at [161, 288] on div "Standard Protocol" at bounding box center [184, 288] width 254 height 30
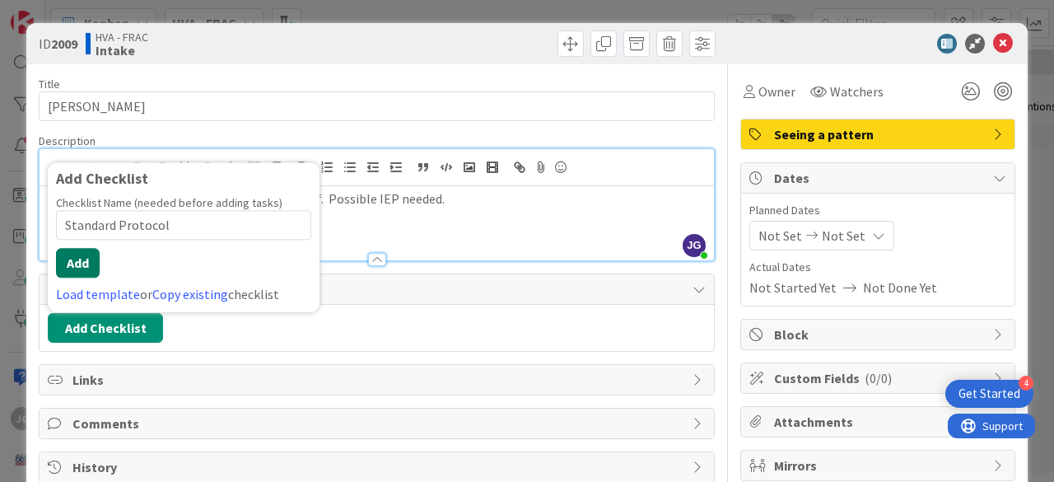
click at [73, 264] on button "Add" at bounding box center [78, 263] width 44 height 30
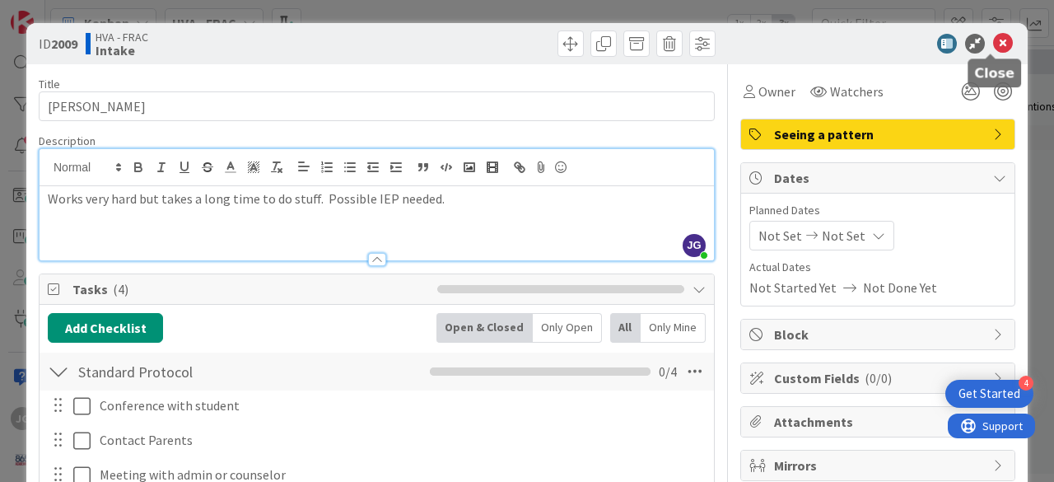
click at [994, 42] on icon at bounding box center [1003, 44] width 20 height 20
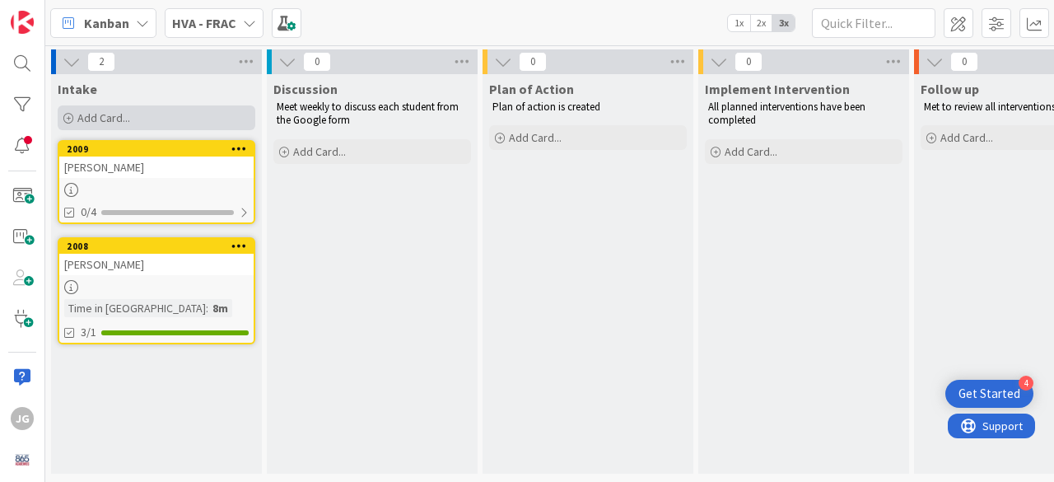
click at [72, 116] on icon at bounding box center [68, 119] width 10 height 10
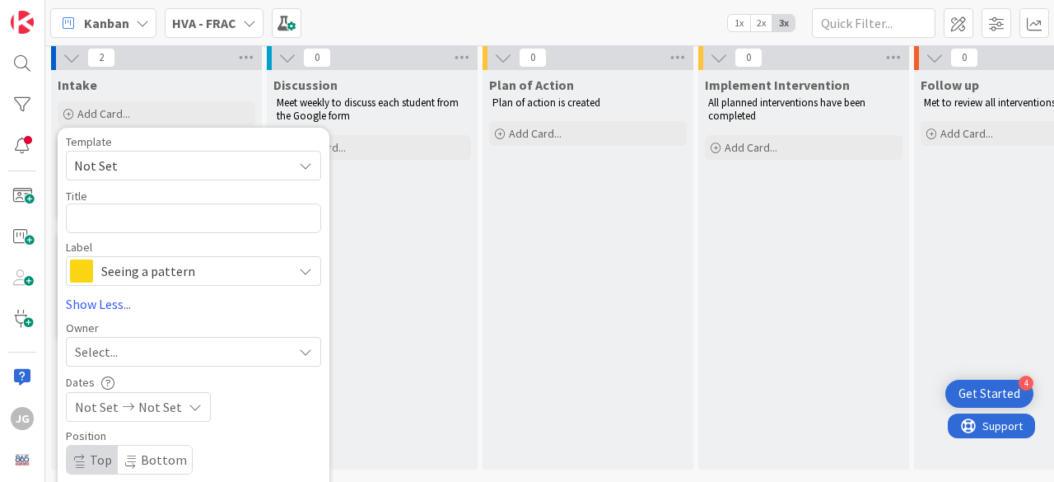
click at [110, 163] on span "Not Set" at bounding box center [177, 165] width 206 height 21
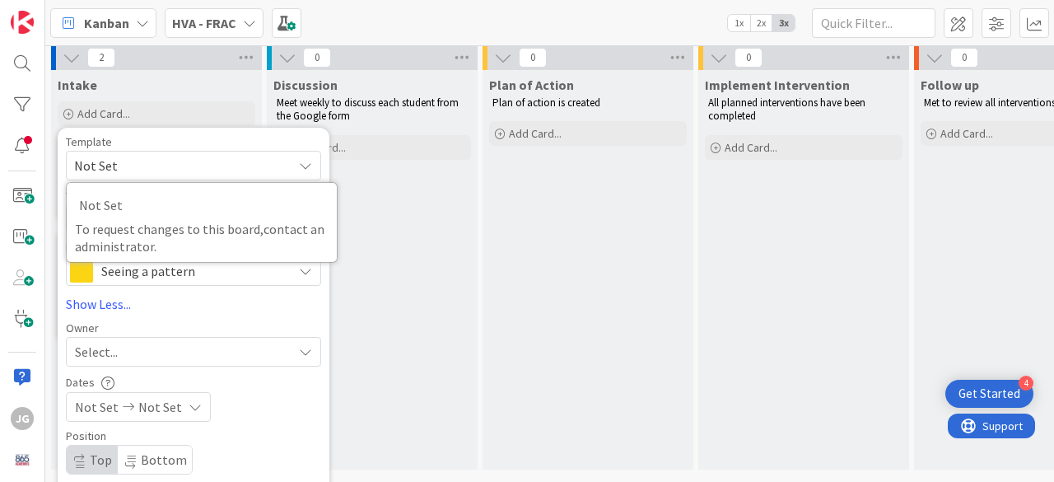
click at [110, 163] on span "Not Set" at bounding box center [177, 165] width 206 height 21
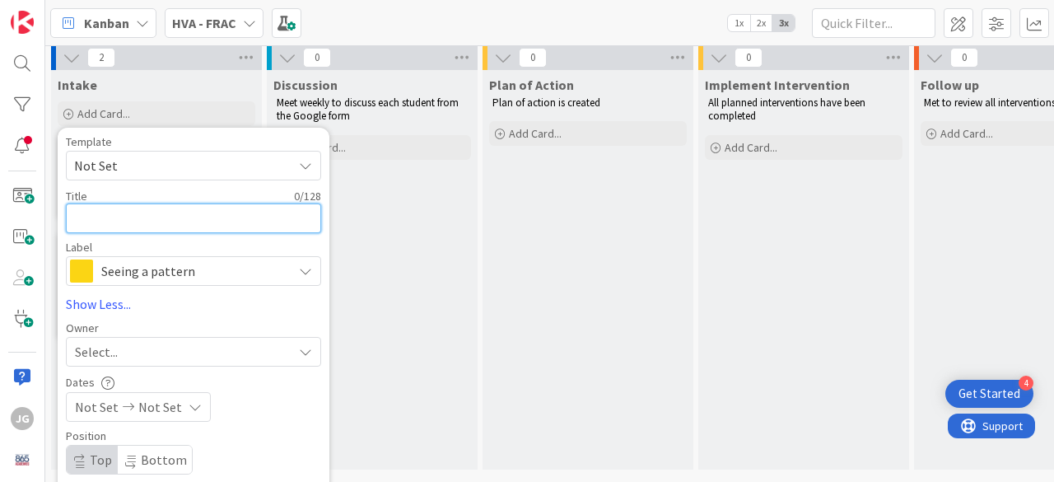
click at [95, 220] on textarea at bounding box center [193, 218] width 255 height 30
click at [175, 319] on div "Template Not Set Not Set To request changes to this board, contact an administr…" at bounding box center [193, 324] width 255 height 376
click at [112, 207] on textarea at bounding box center [193, 218] width 255 height 30
type textarea "x"
type textarea "B"
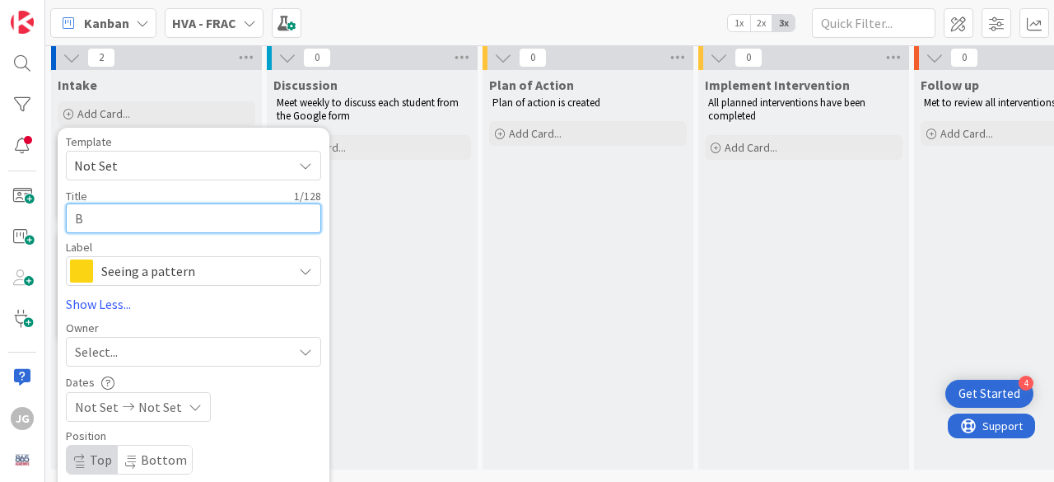
type textarea "x"
type textarea "Ba"
type textarea "x"
type textarea "Bai"
type textarea "x"
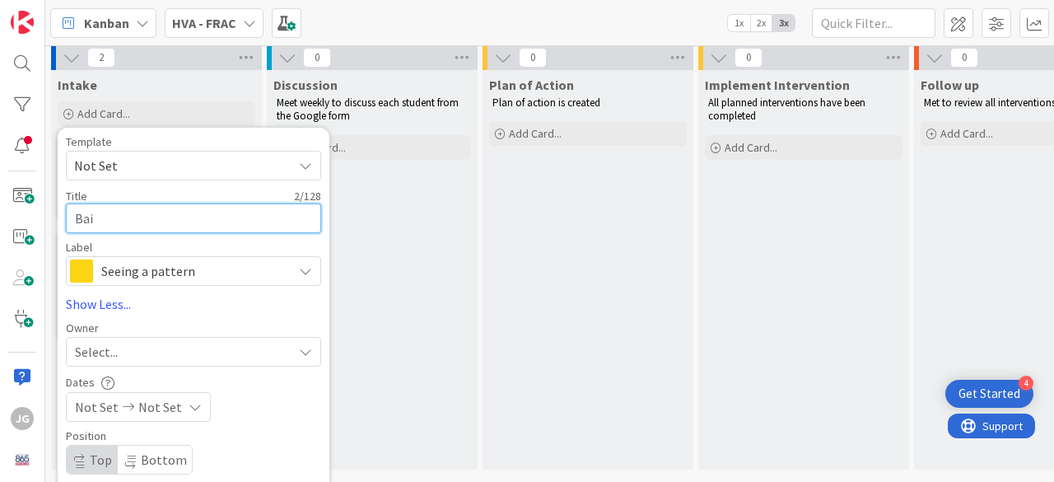
type textarea "Bail"
type textarea "x"
type textarea "[PERSON_NAME]"
type textarea "x"
type textarea "[PERSON_NAME]"
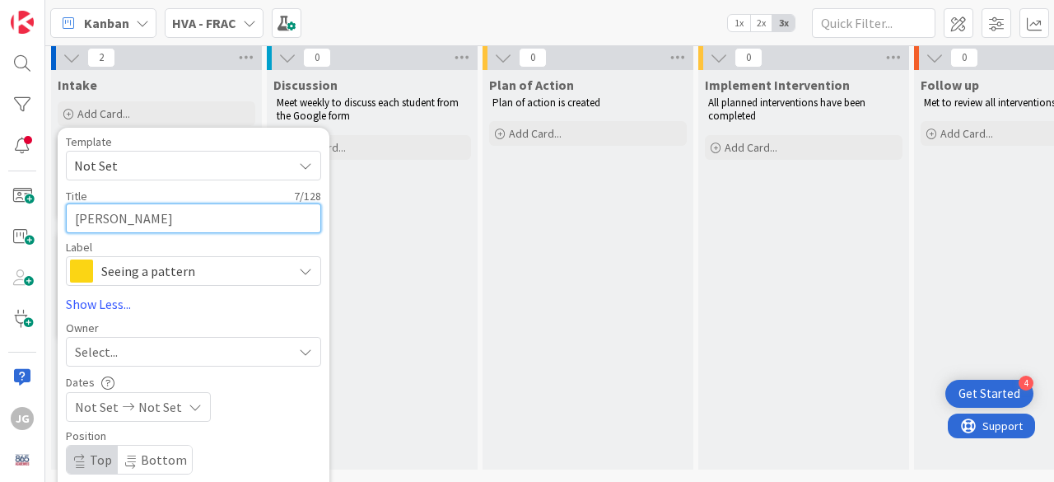
type textarea "x"
type textarea "[PERSON_NAME]"
type textarea "x"
type textarea "[PERSON_NAME] Be"
type textarea "x"
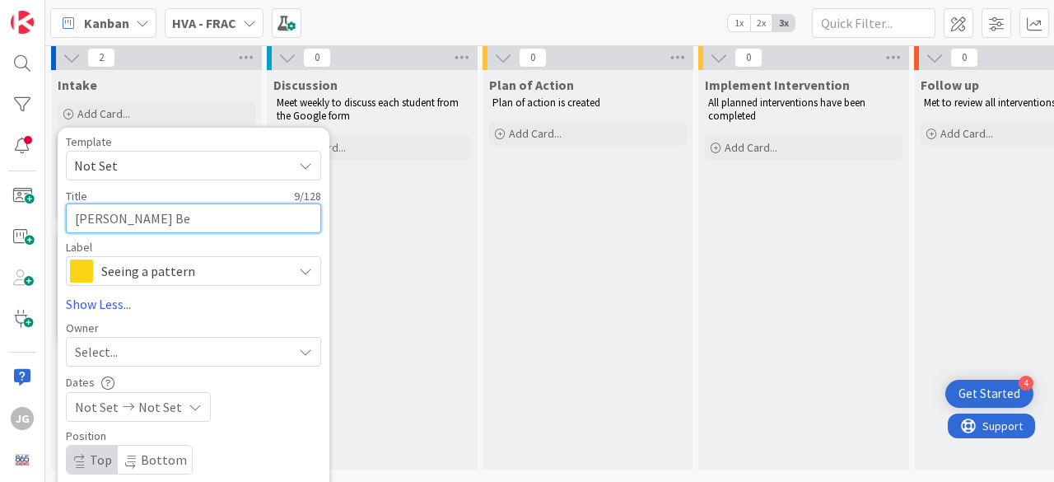
type textarea "[PERSON_NAME] Bec"
type textarea "x"
type textarea "[PERSON_NAME]"
type textarea "x"
type textarea "[PERSON_NAME]"
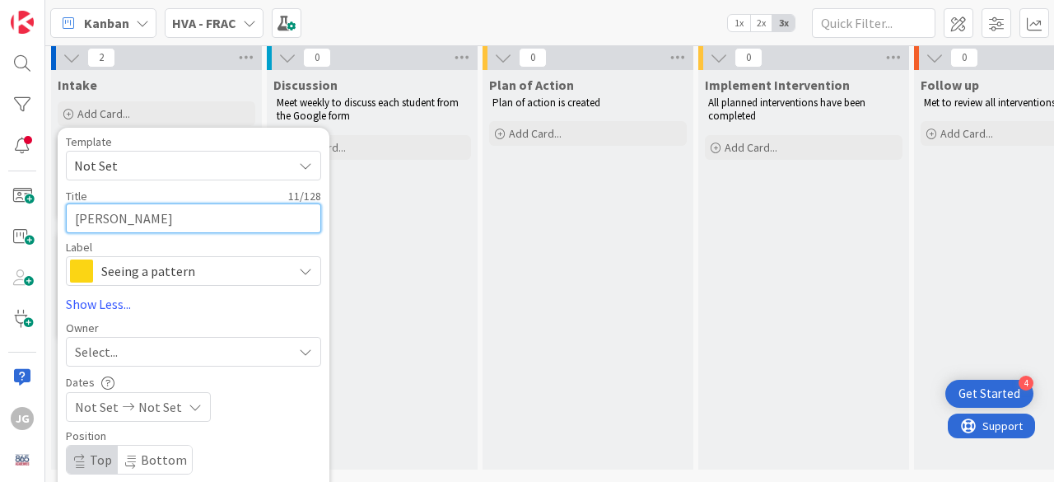
type textarea "x"
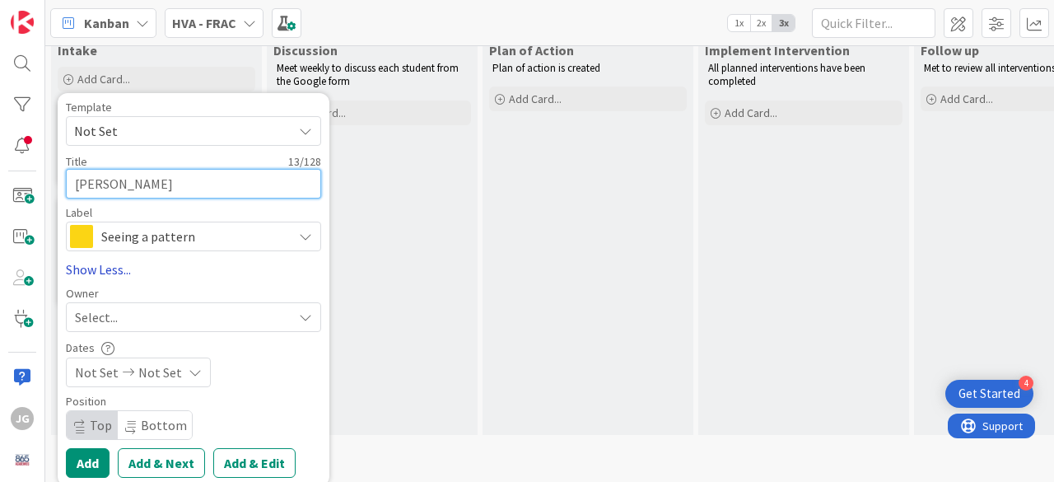
scroll to position [54, 0]
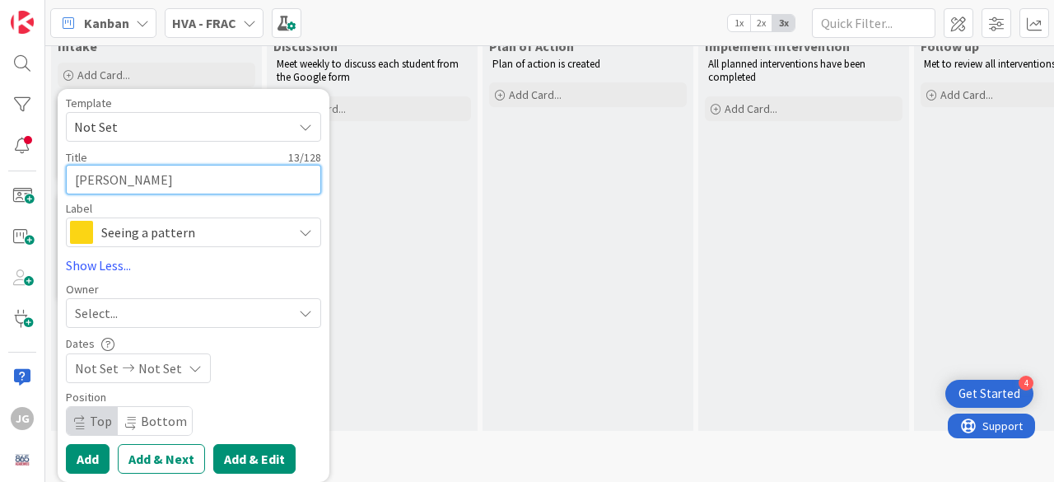
type textarea "[PERSON_NAME]"
click at [235, 444] on button "Add & Edit" at bounding box center [254, 459] width 82 height 30
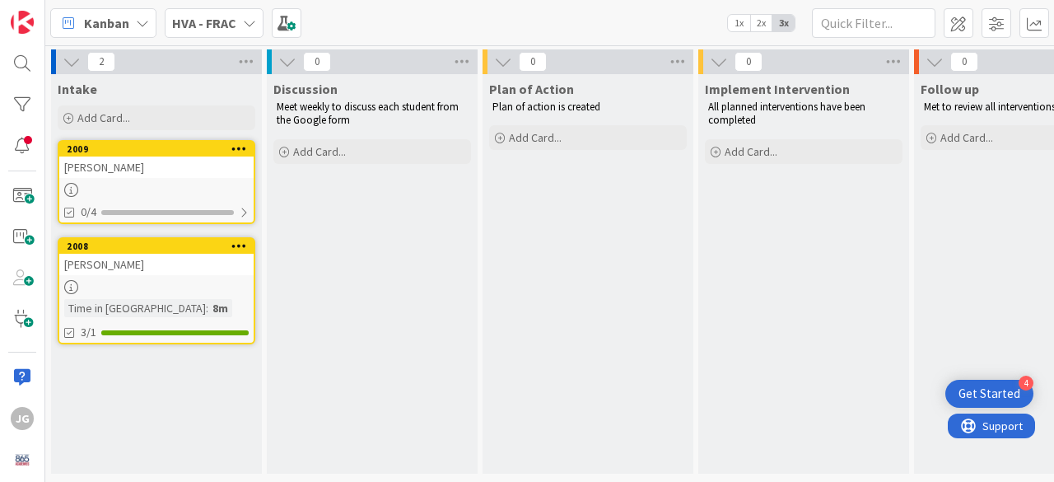
scroll to position [4, 0]
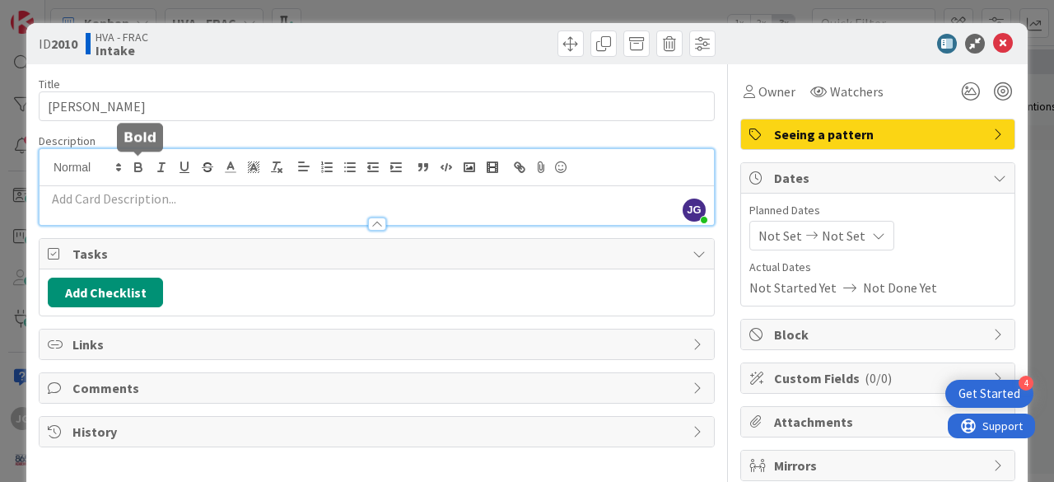
click at [132, 165] on div "[PERSON_NAME] [PERSON_NAME] just joined" at bounding box center [377, 187] width 674 height 76
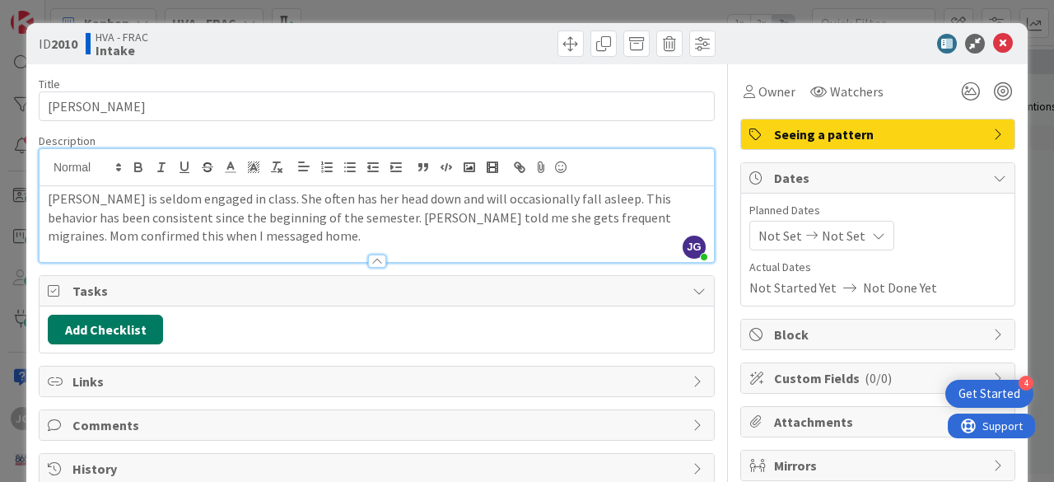
click at [107, 326] on button "Add Checklist" at bounding box center [105, 330] width 115 height 30
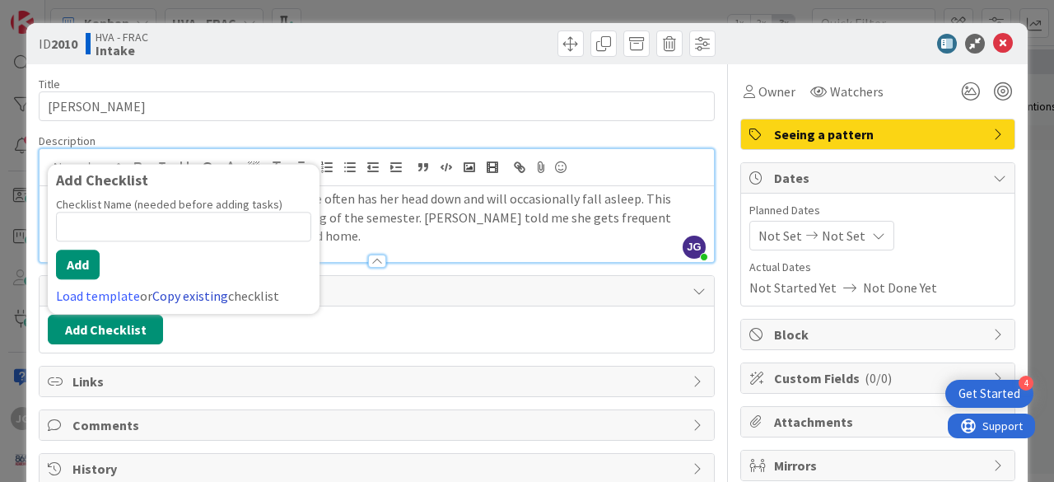
click at [193, 296] on link "Copy existing" at bounding box center [190, 295] width 76 height 16
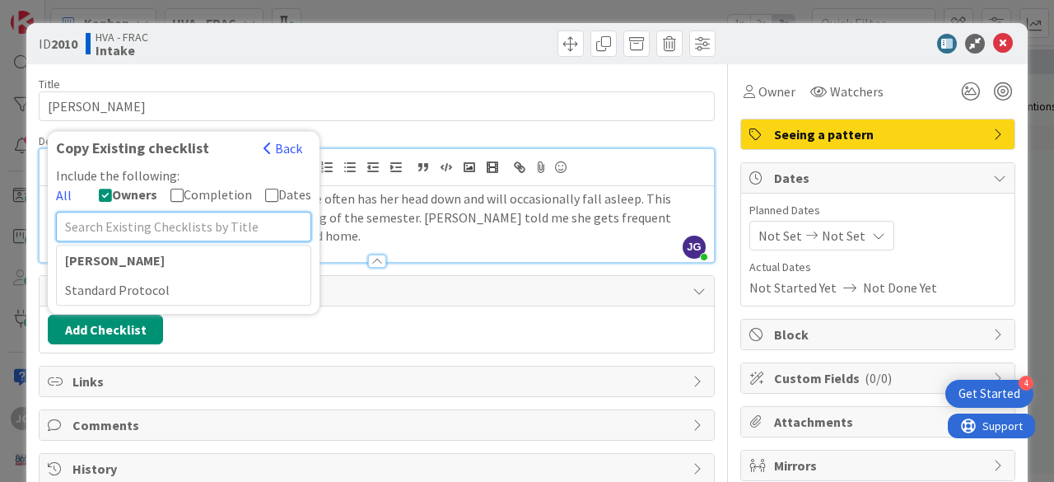
click at [147, 226] on input "text" at bounding box center [183, 227] width 255 height 30
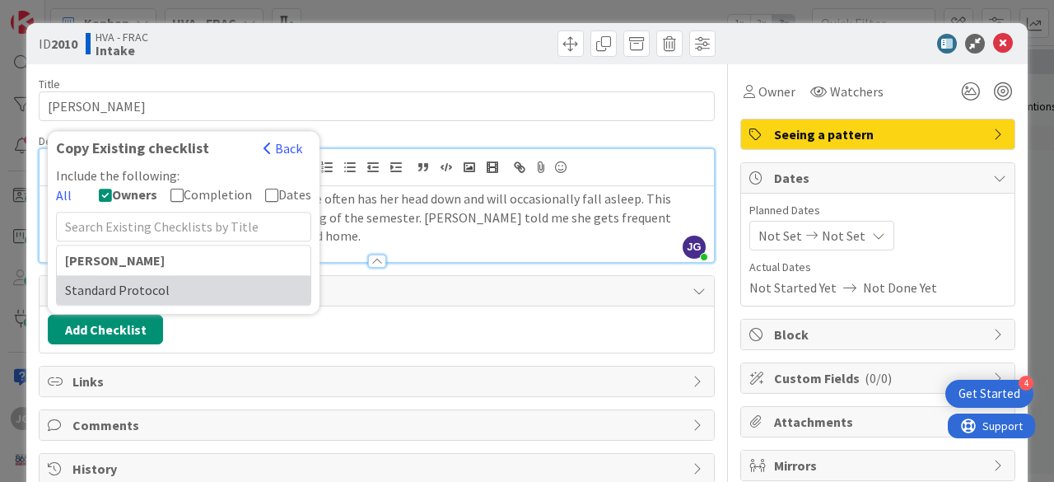
click at [125, 287] on div "Standard Protocol" at bounding box center [184, 290] width 254 height 30
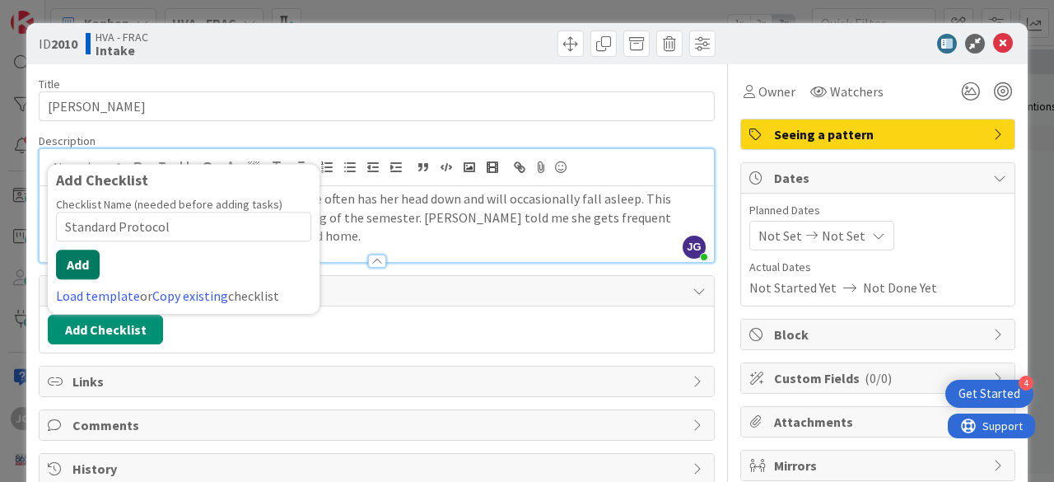
click at [84, 267] on button "Add" at bounding box center [78, 264] width 44 height 30
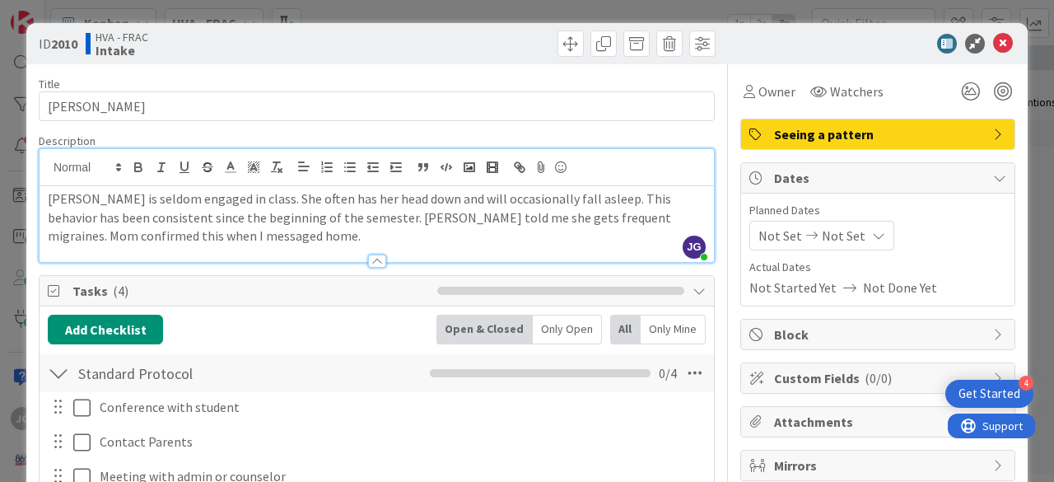
scroll to position [292, 0]
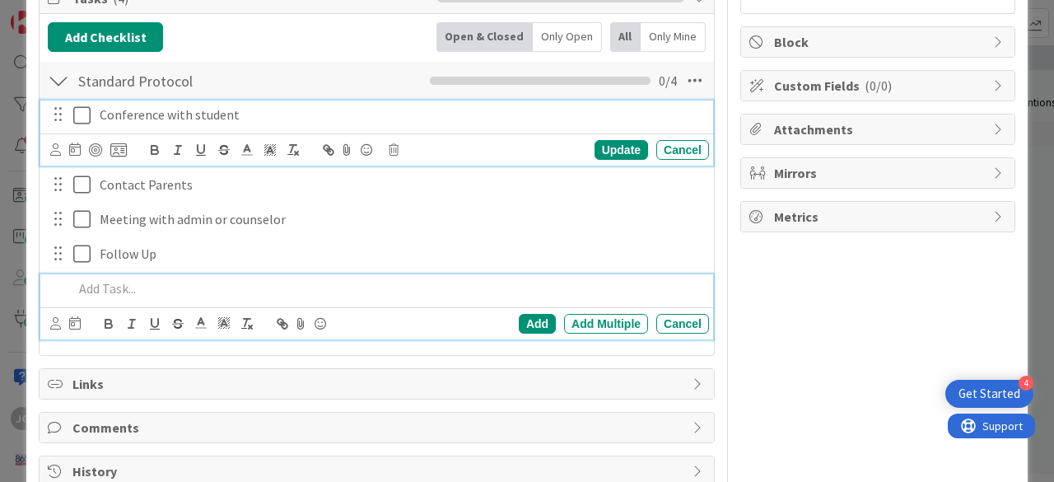
click at [82, 112] on icon at bounding box center [81, 115] width 17 height 20
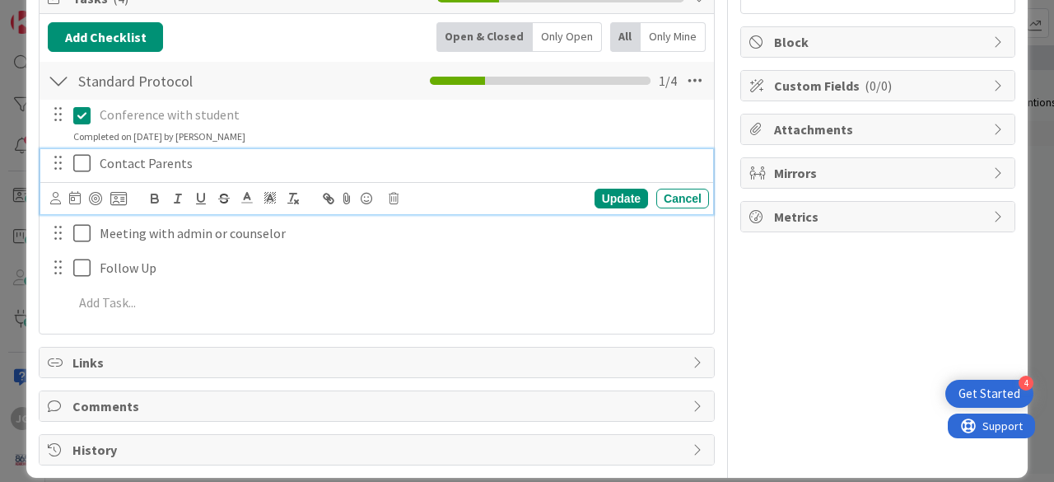
click at [82, 186] on div "Contact Parents Update Cancel" at bounding box center [376, 181] width 673 height 65
click at [85, 165] on icon at bounding box center [81, 163] width 17 height 20
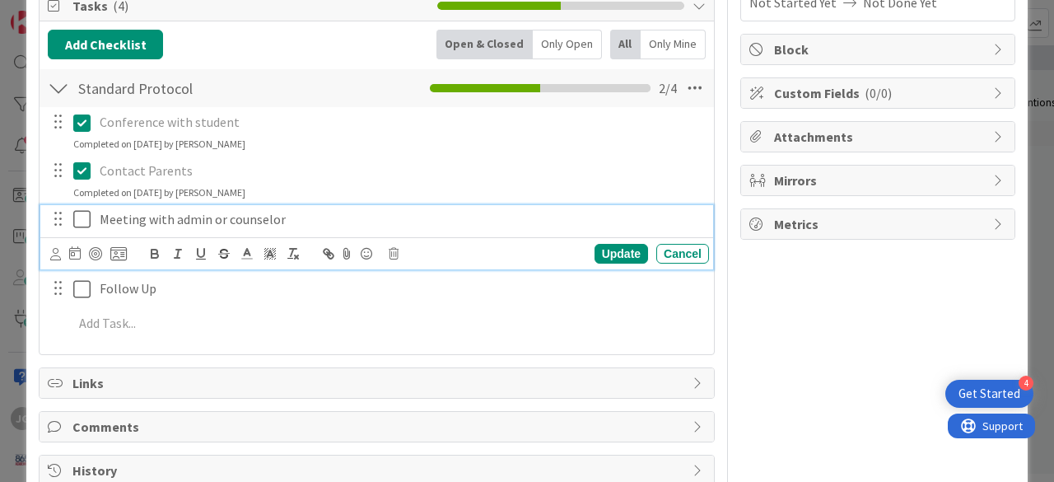
click at [81, 220] on button at bounding box center [83, 220] width 20 height 26
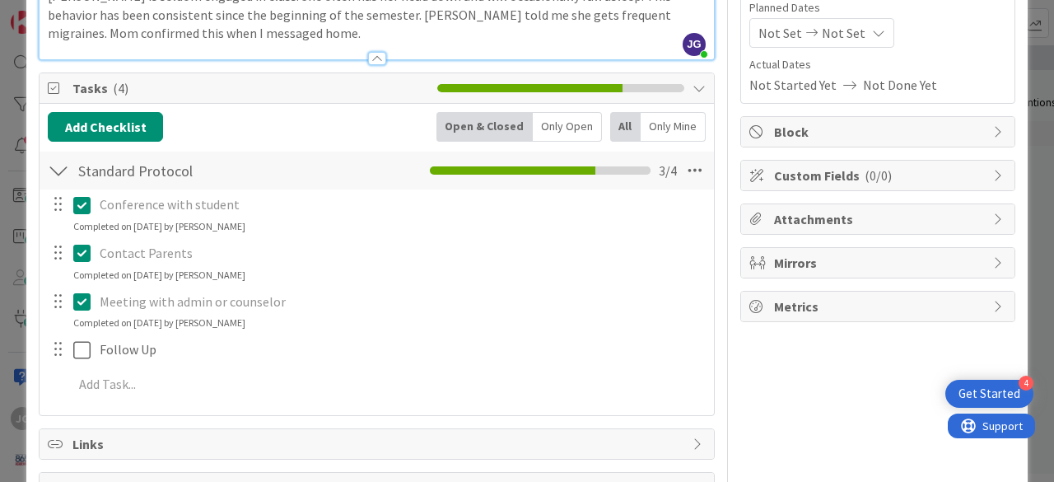
scroll to position [0, 0]
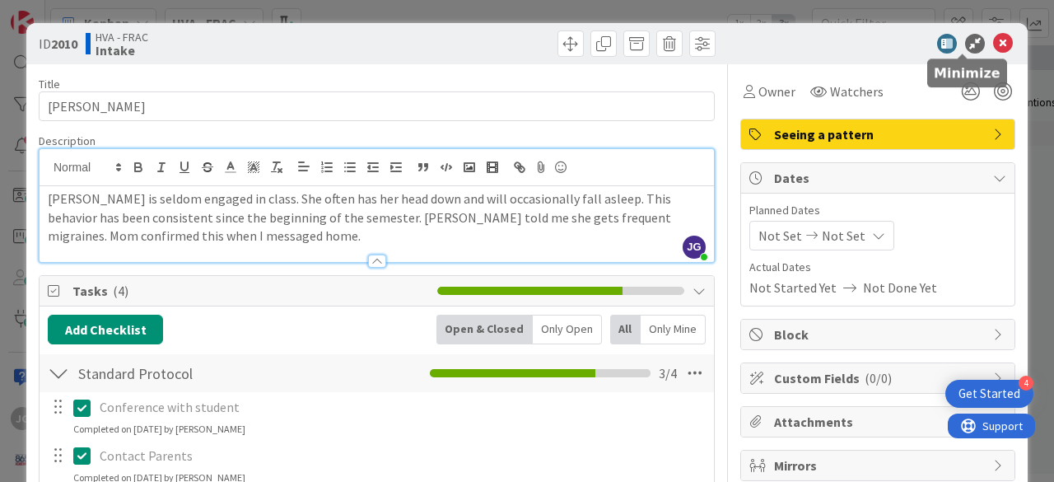
click at [965, 43] on icon at bounding box center [975, 44] width 20 height 20
